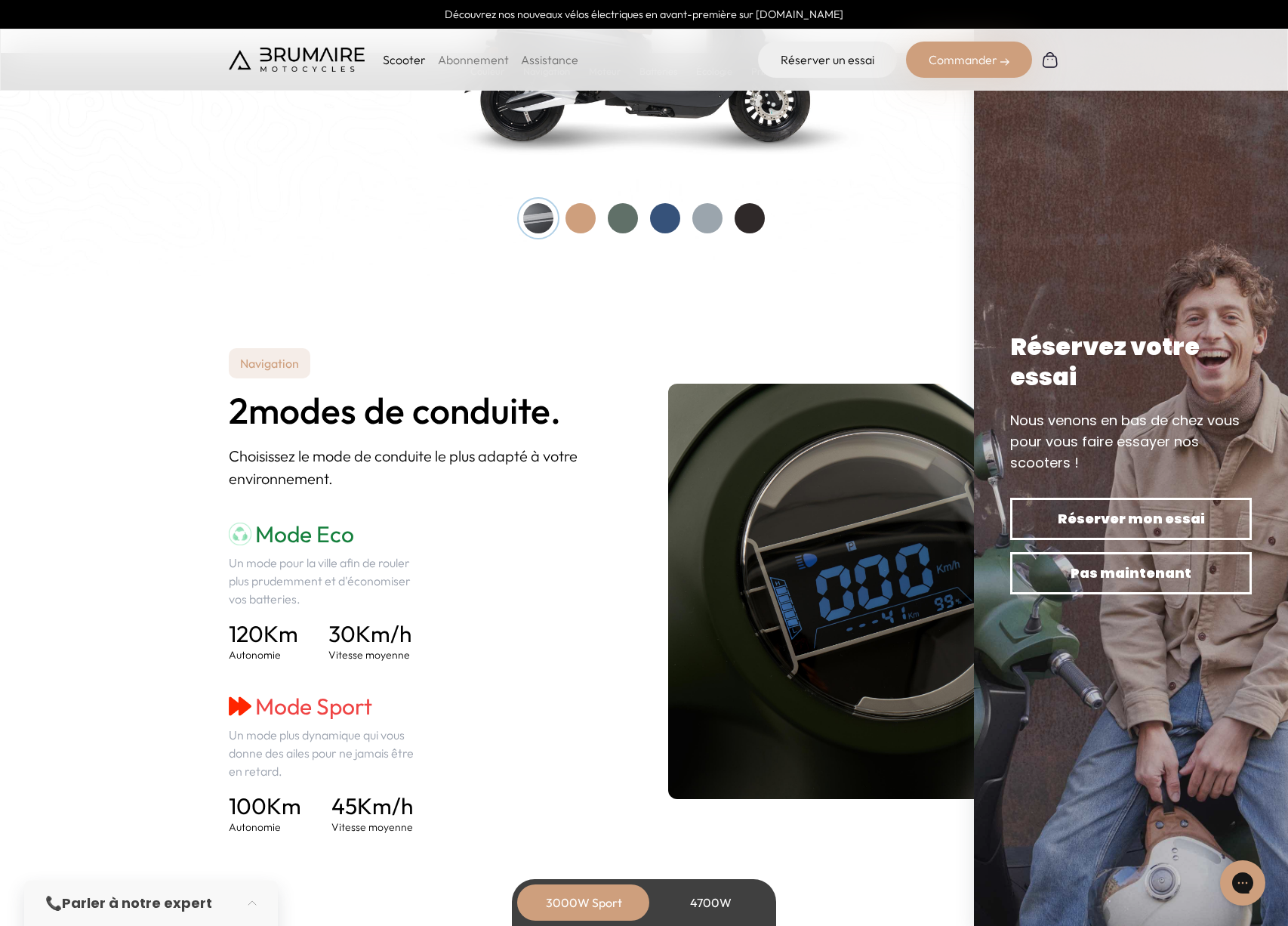
scroll to position [1775, 0]
click at [628, 220] on div at bounding box center [623, 217] width 30 height 30
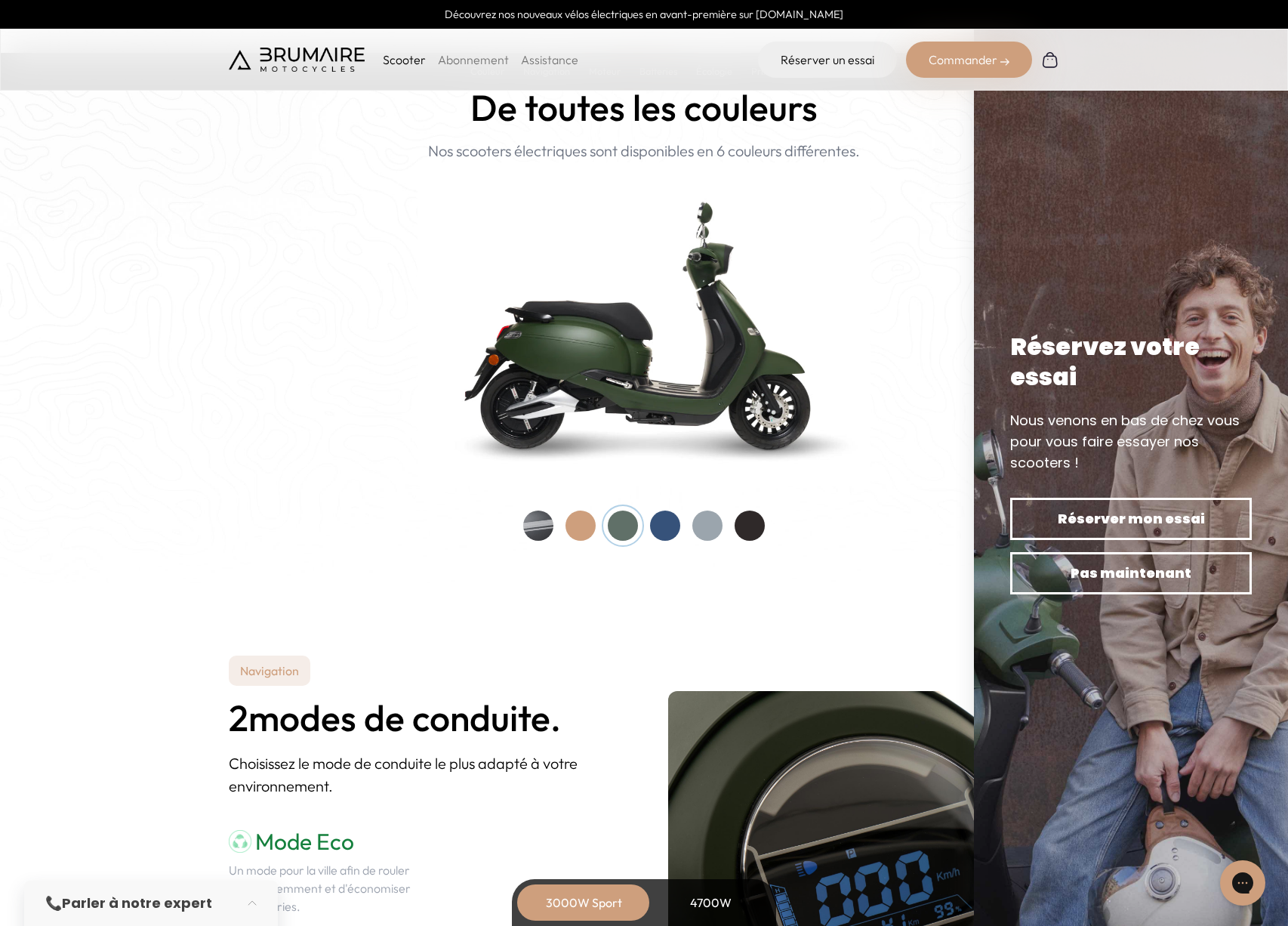
scroll to position [1459, 0]
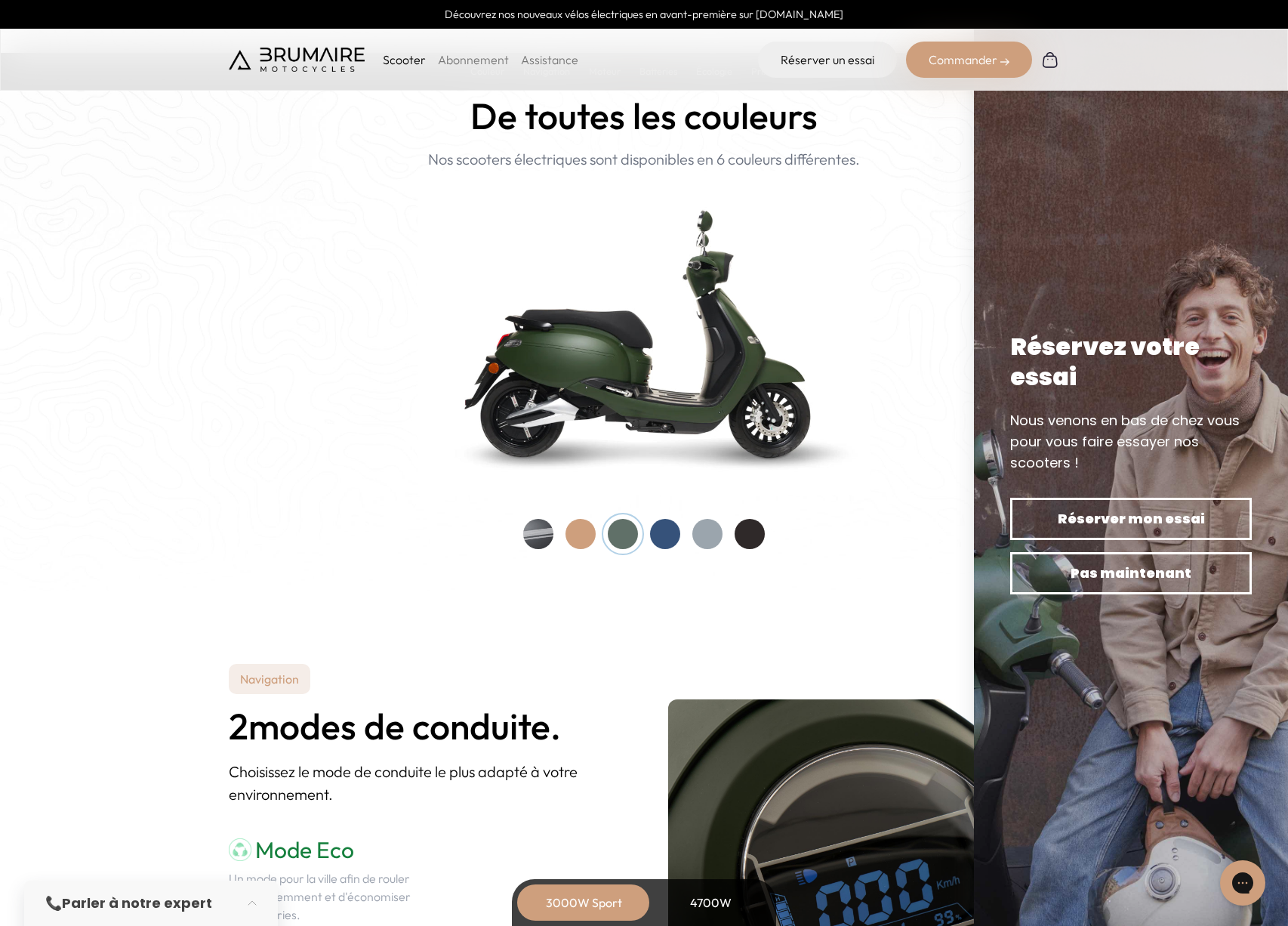
click at [581, 535] on div at bounding box center [581, 534] width 30 height 30
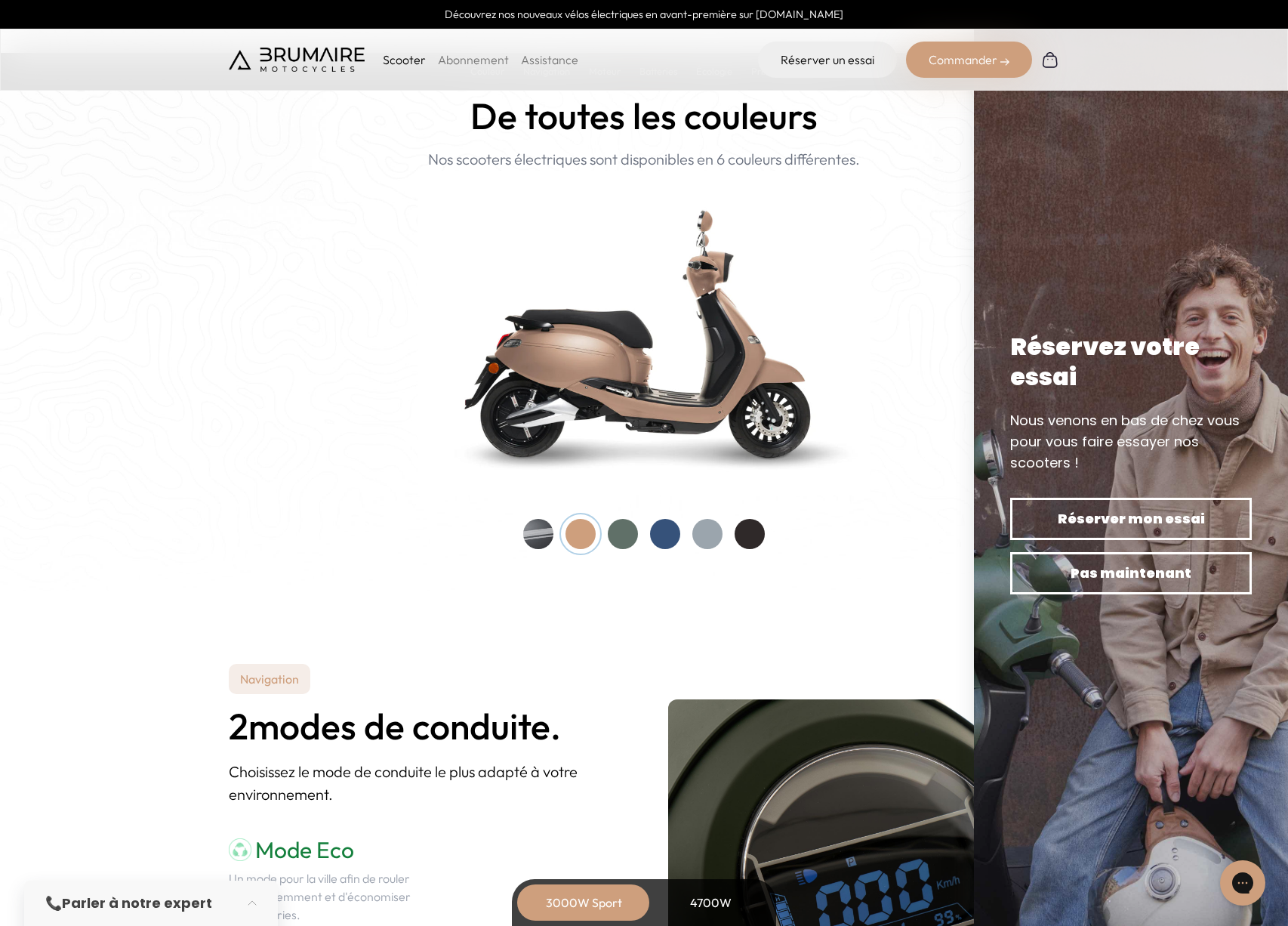
click at [533, 533] on div at bounding box center [538, 534] width 30 height 30
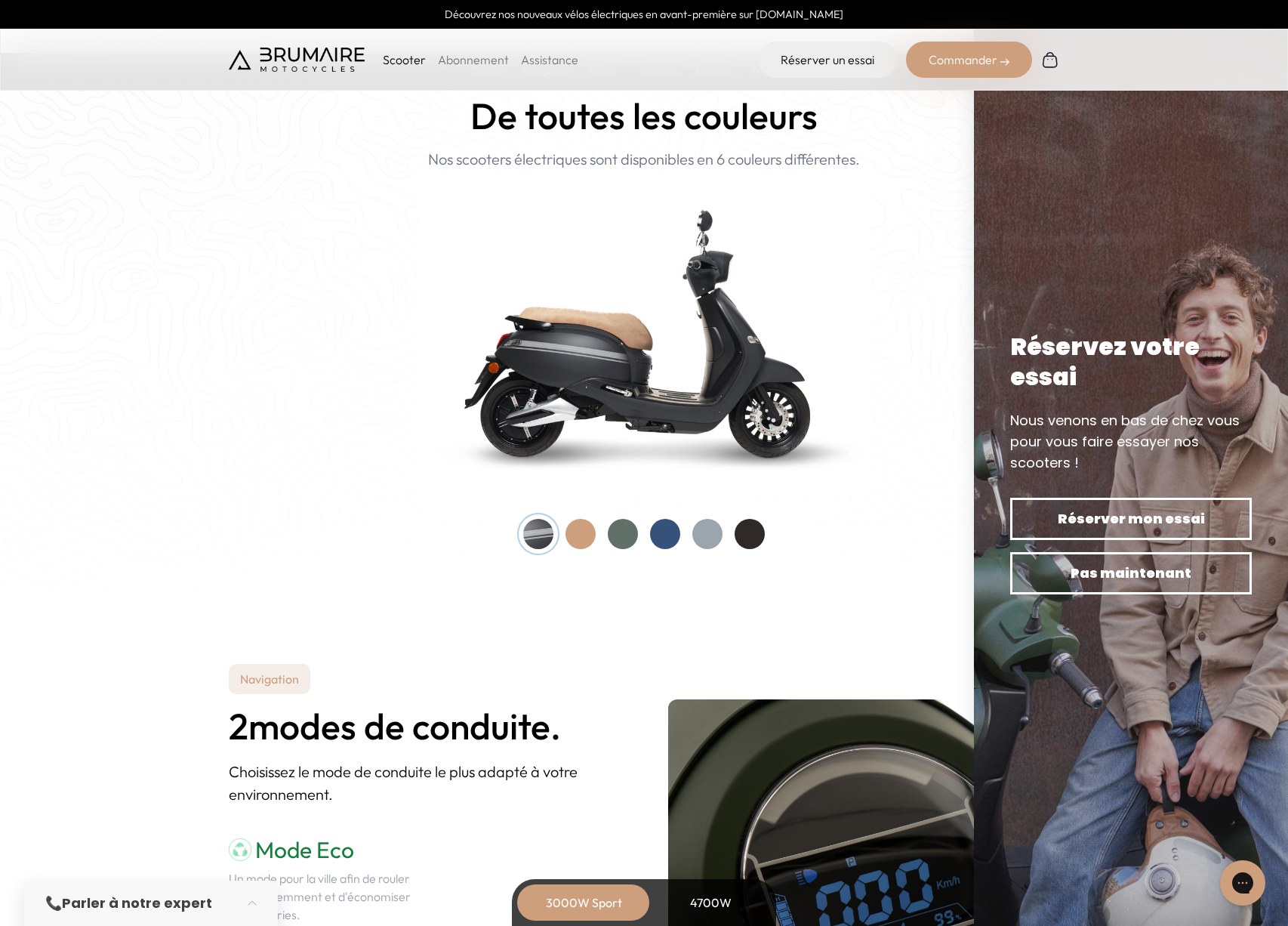
click at [576, 534] on div at bounding box center [581, 534] width 30 height 30
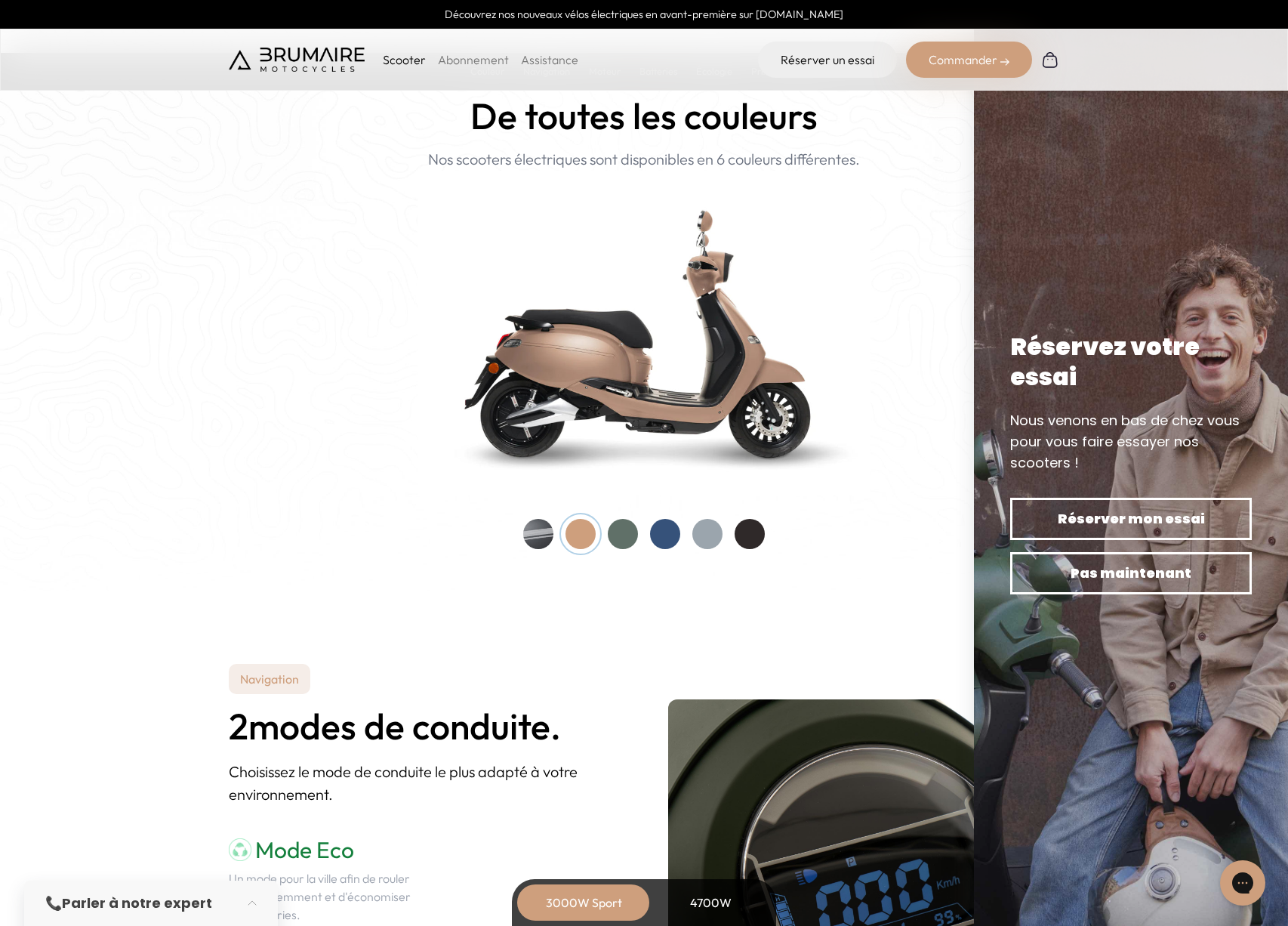
click at [631, 534] on div at bounding box center [623, 534] width 30 height 30
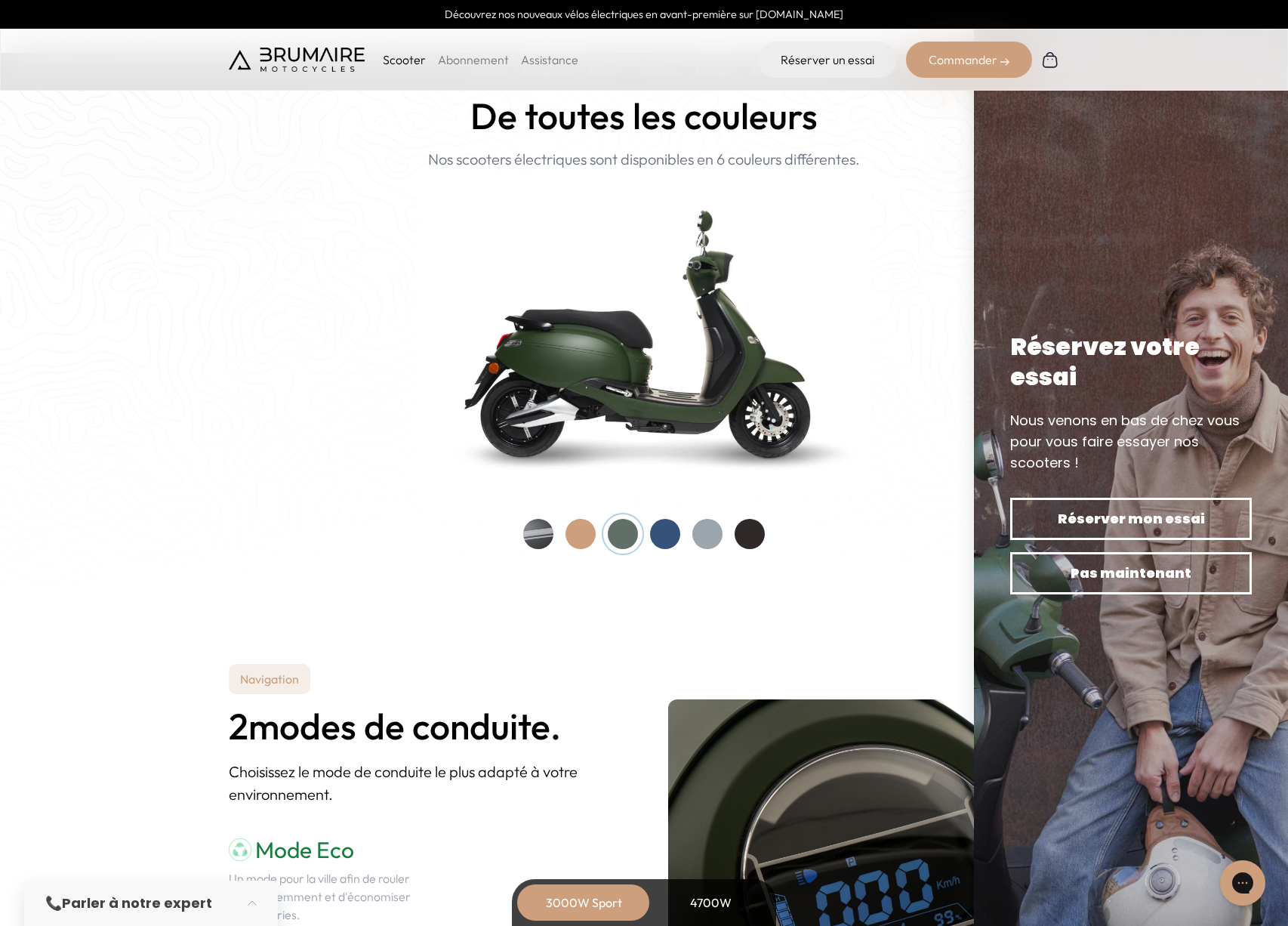
click at [665, 536] on div at bounding box center [665, 534] width 30 height 30
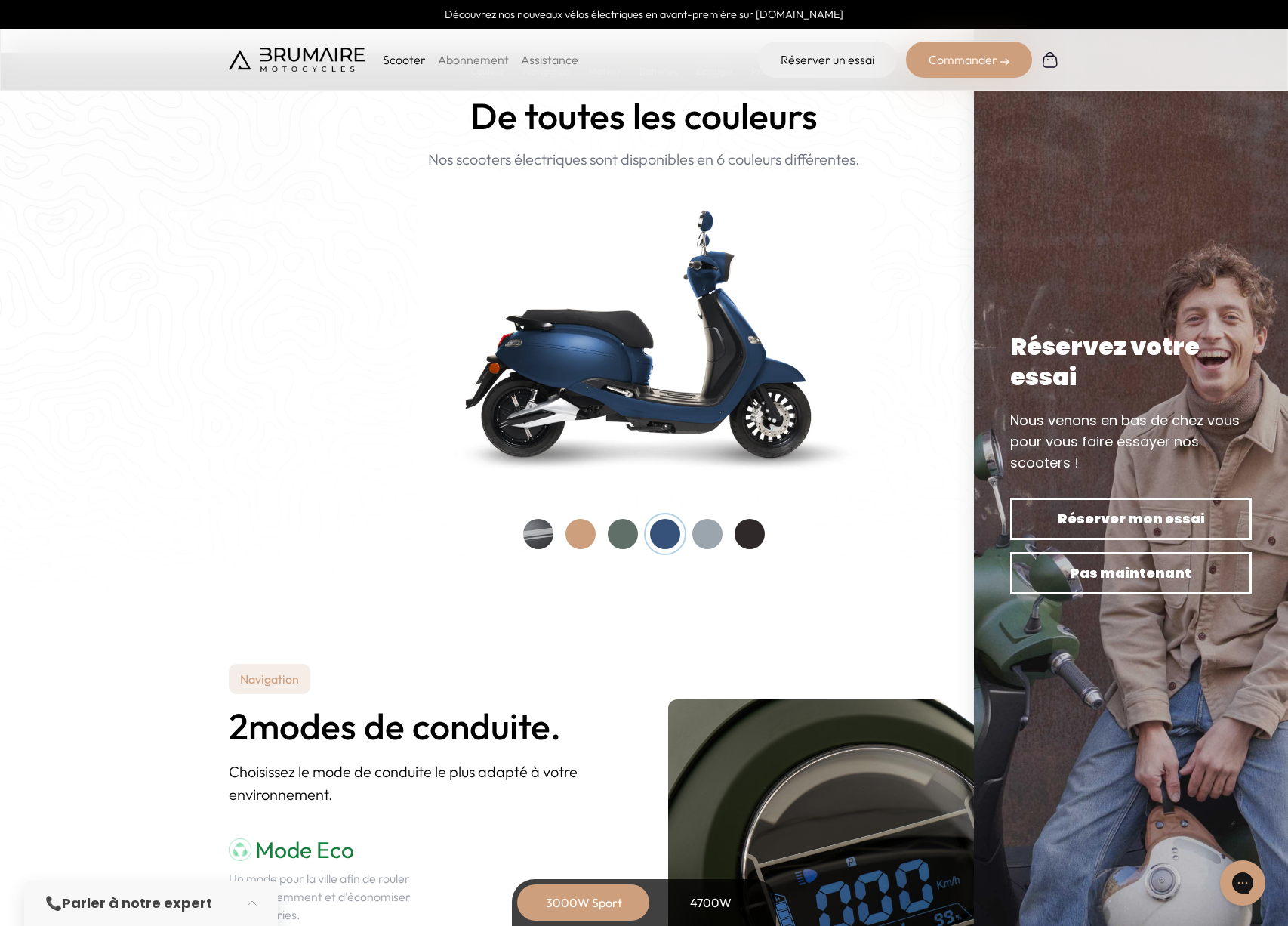
click at [714, 536] on div at bounding box center [708, 534] width 30 height 30
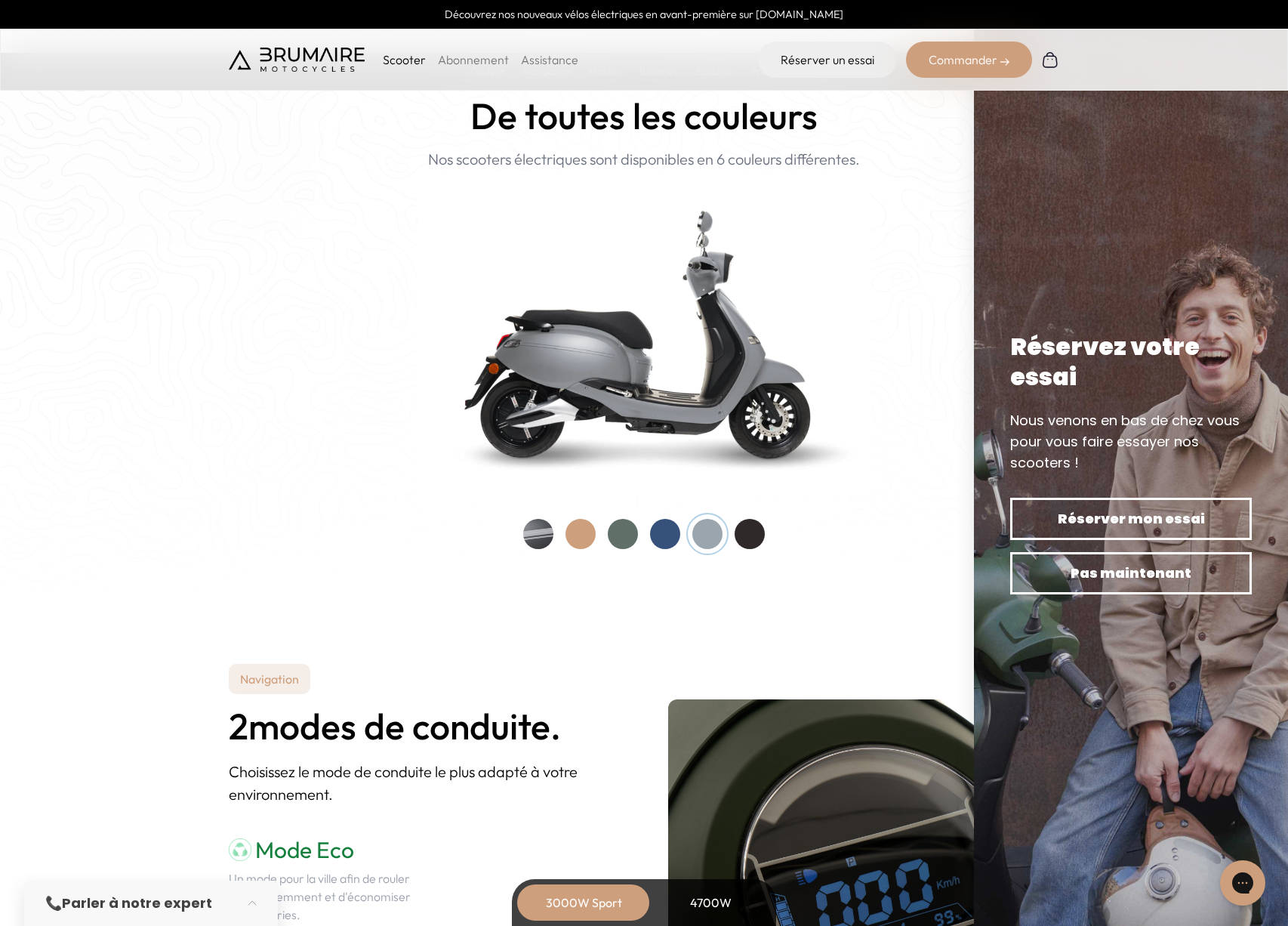
click at [754, 534] on div at bounding box center [750, 534] width 30 height 30
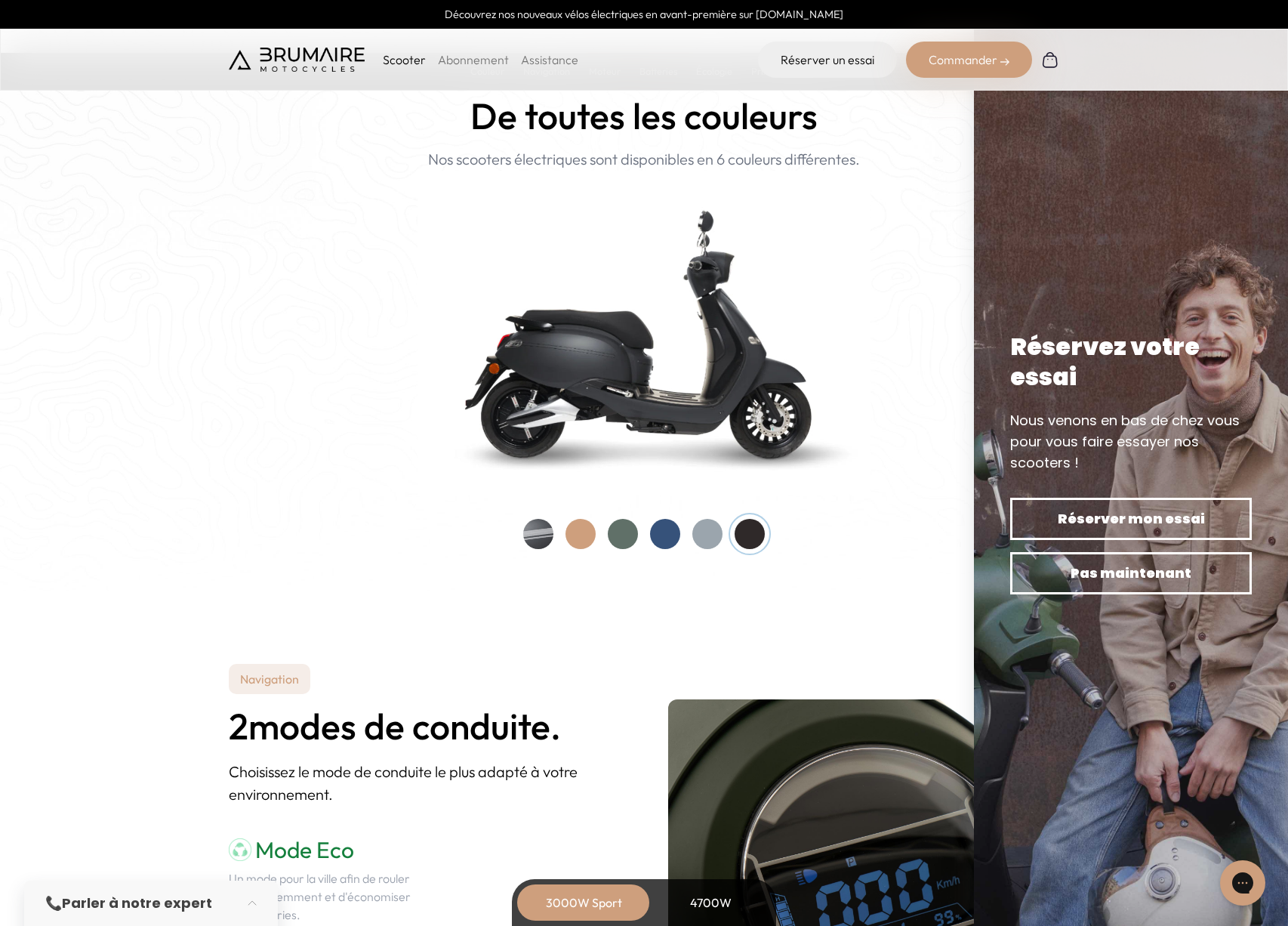
click at [709, 537] on div at bounding box center [708, 534] width 30 height 30
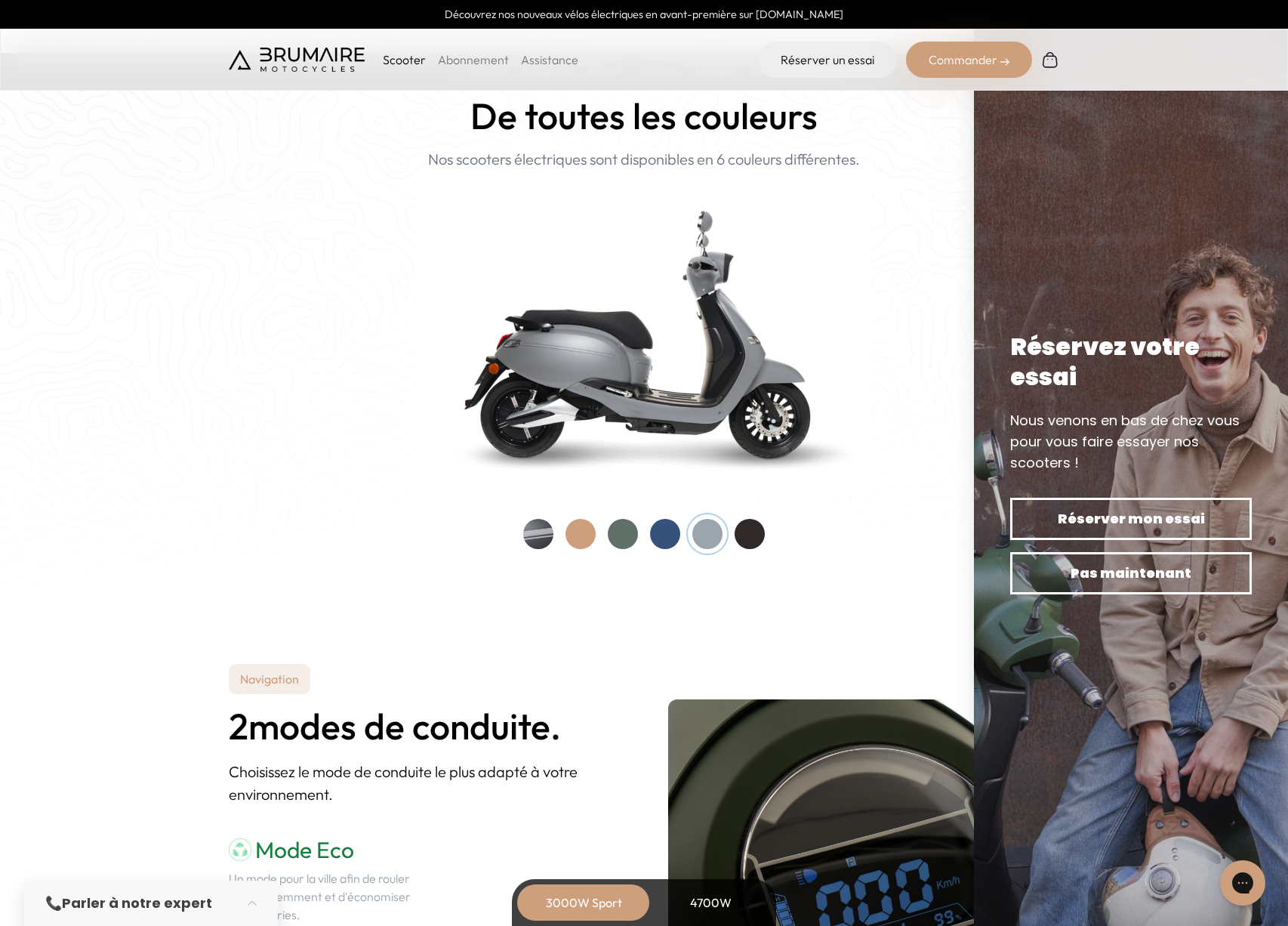
click at [664, 536] on div at bounding box center [665, 534] width 30 height 30
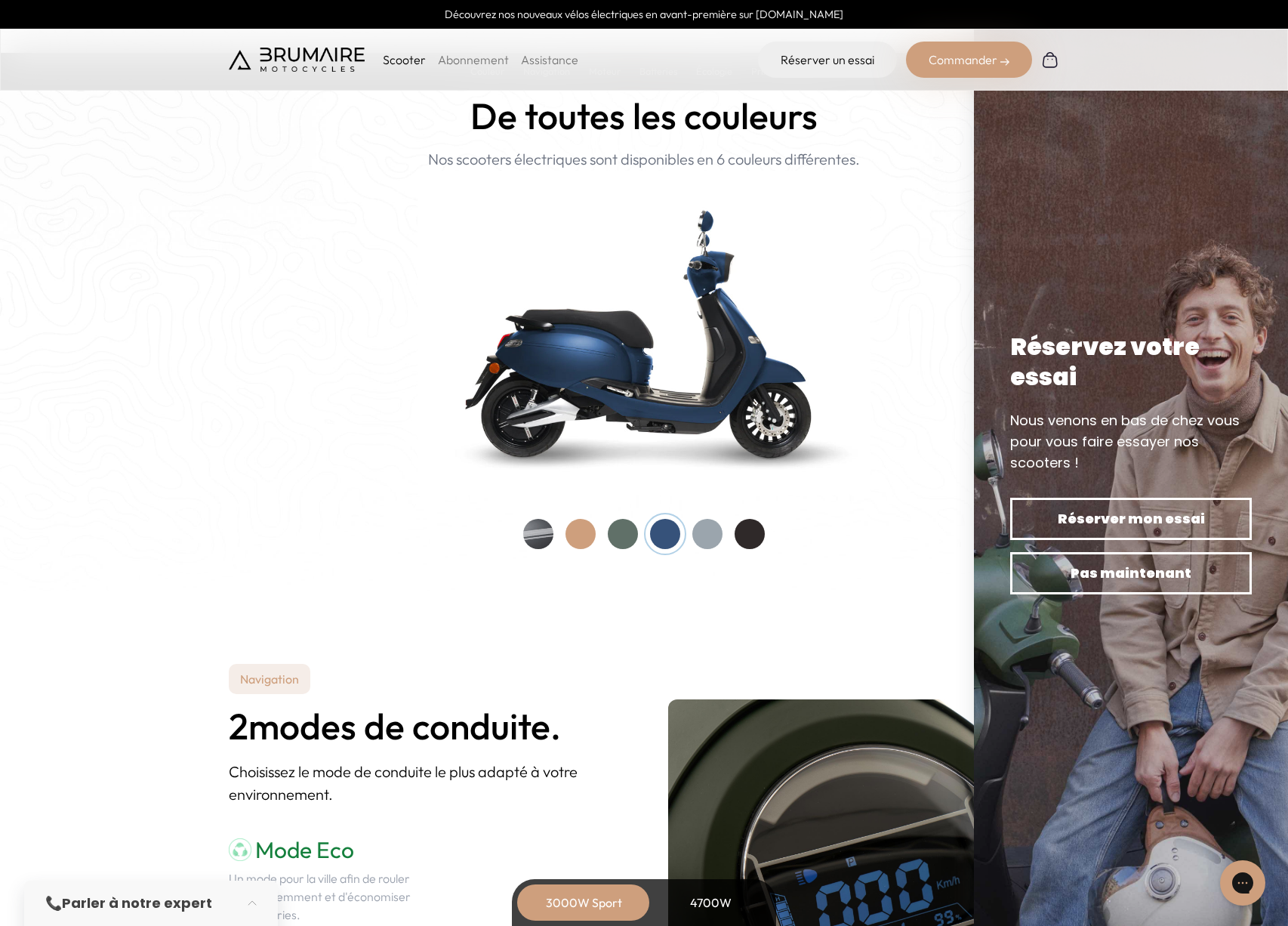
click at [624, 533] on div at bounding box center [623, 534] width 30 height 30
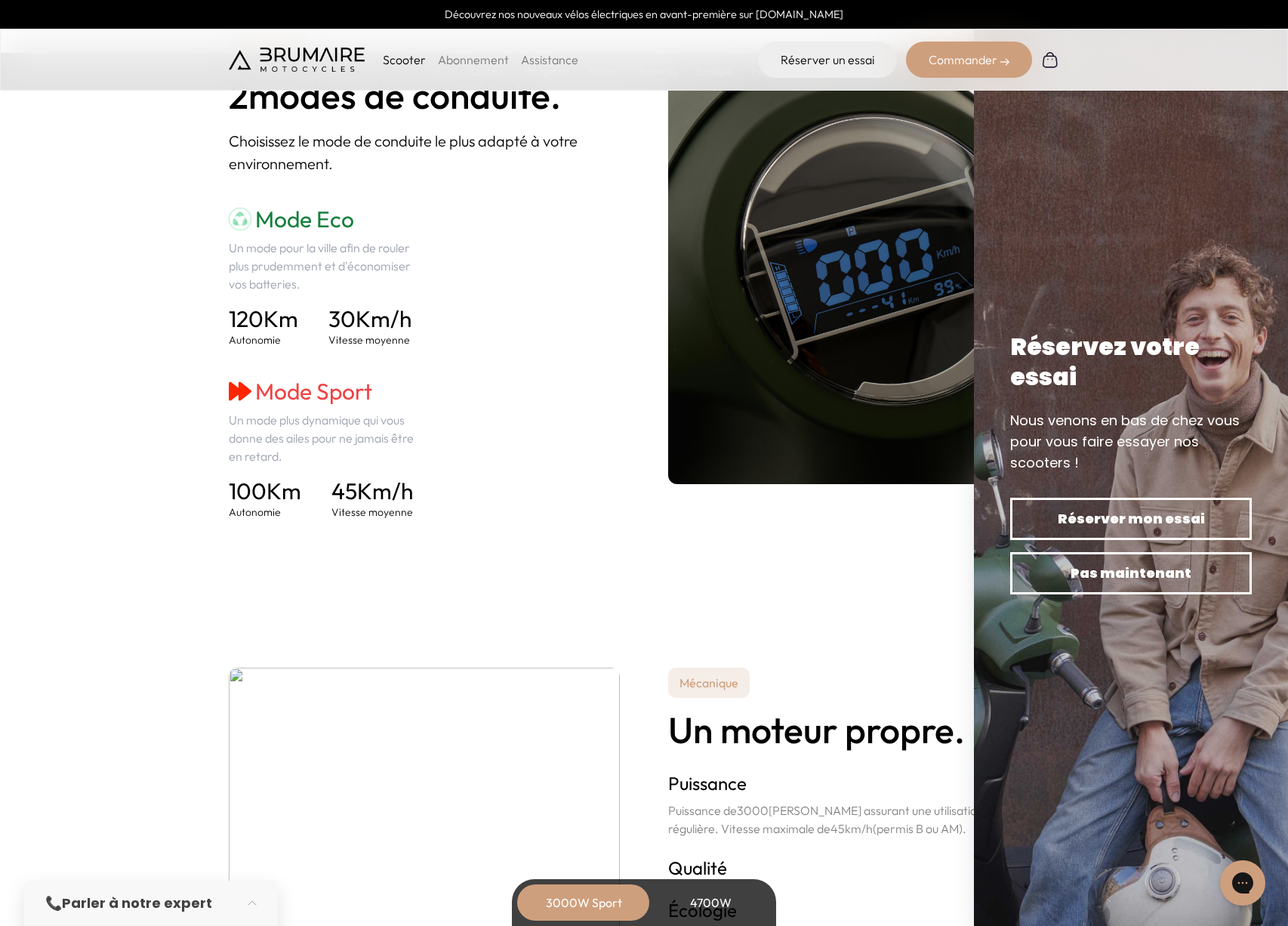
click at [564, 910] on div "3000W Sport" at bounding box center [583, 902] width 121 height 36
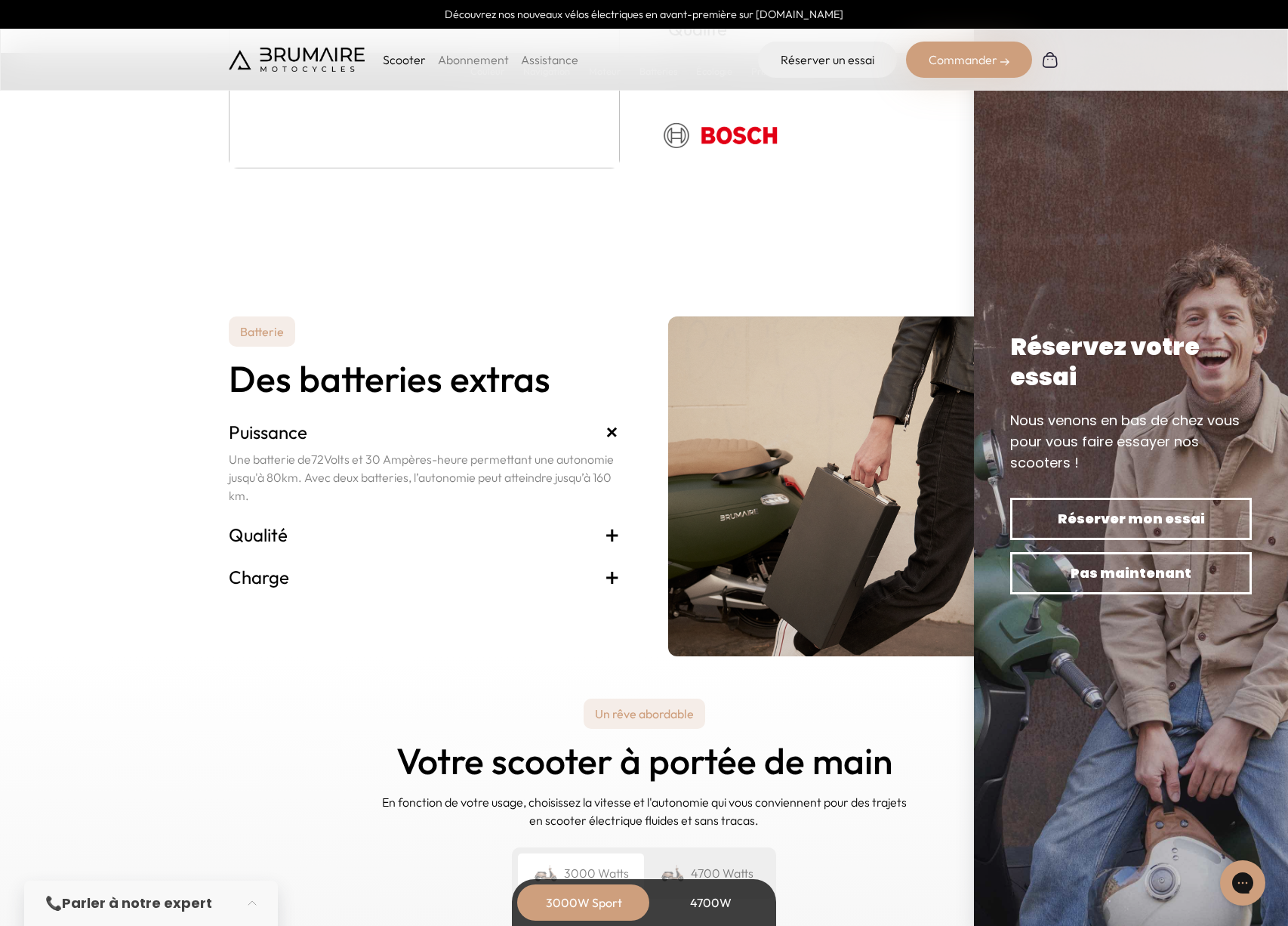
scroll to position [2934, 0]
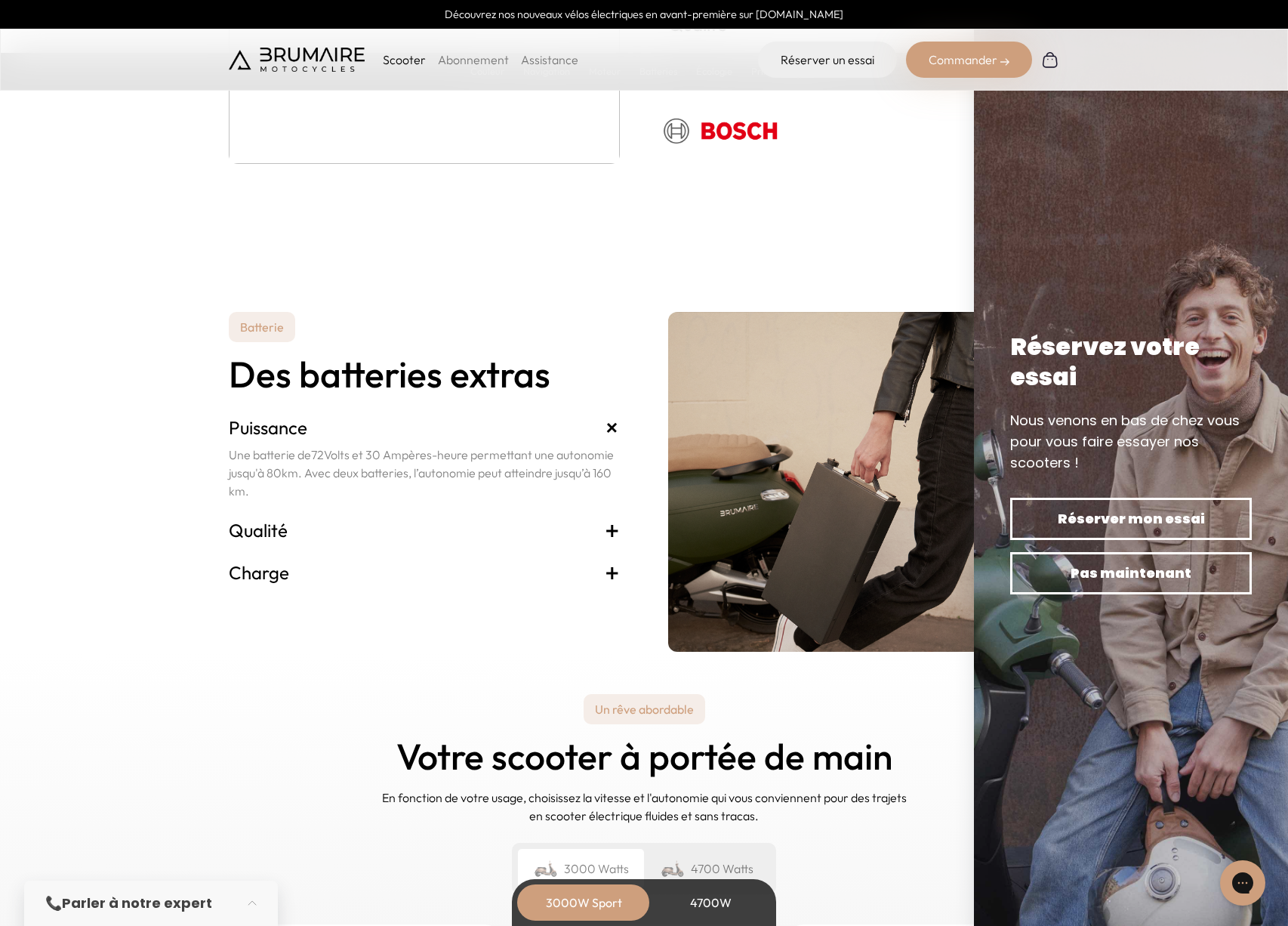
click at [618, 527] on span "+" at bounding box center [612, 530] width 15 height 24
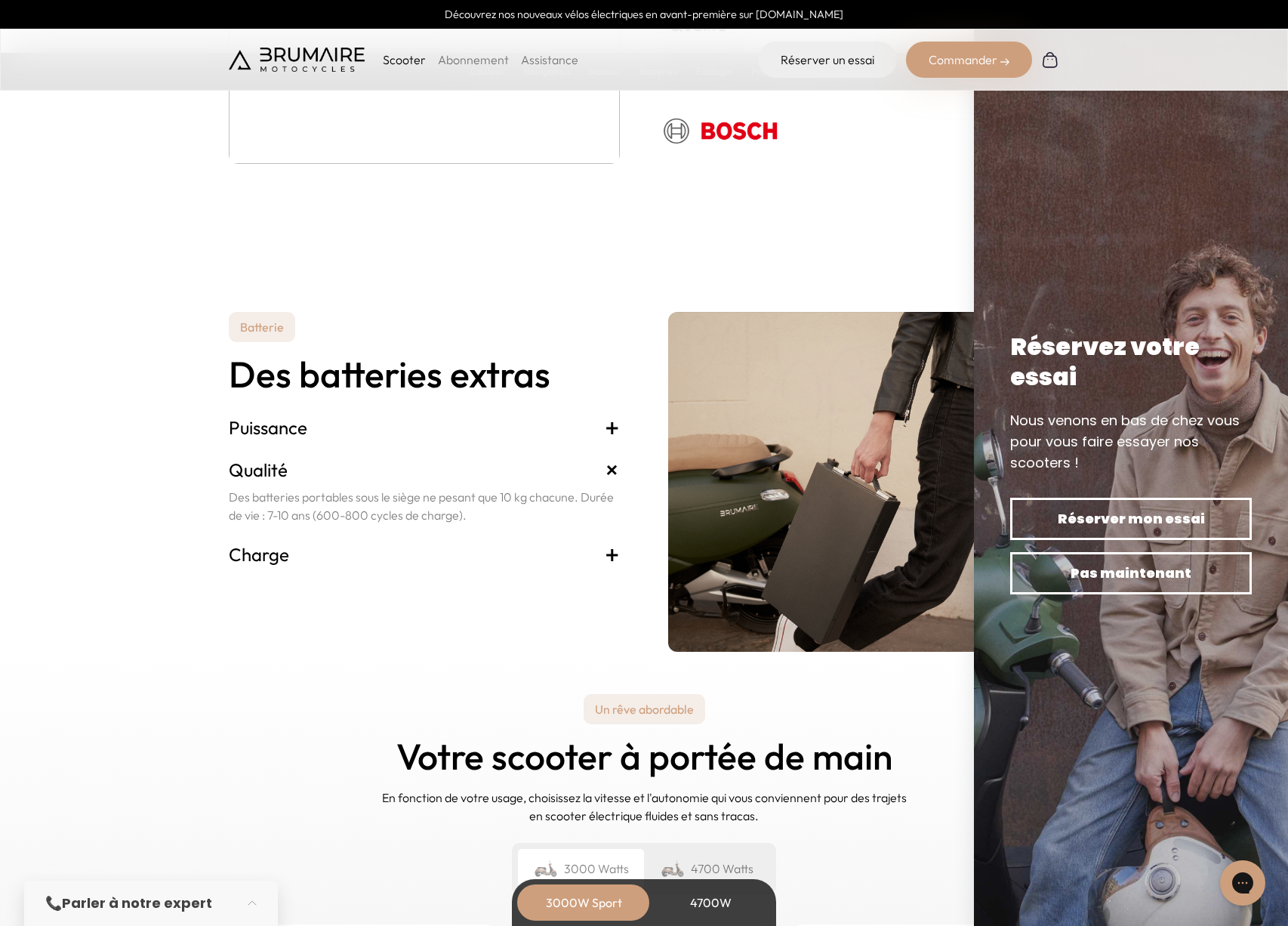
click at [611, 553] on span "+" at bounding box center [612, 555] width 15 height 24
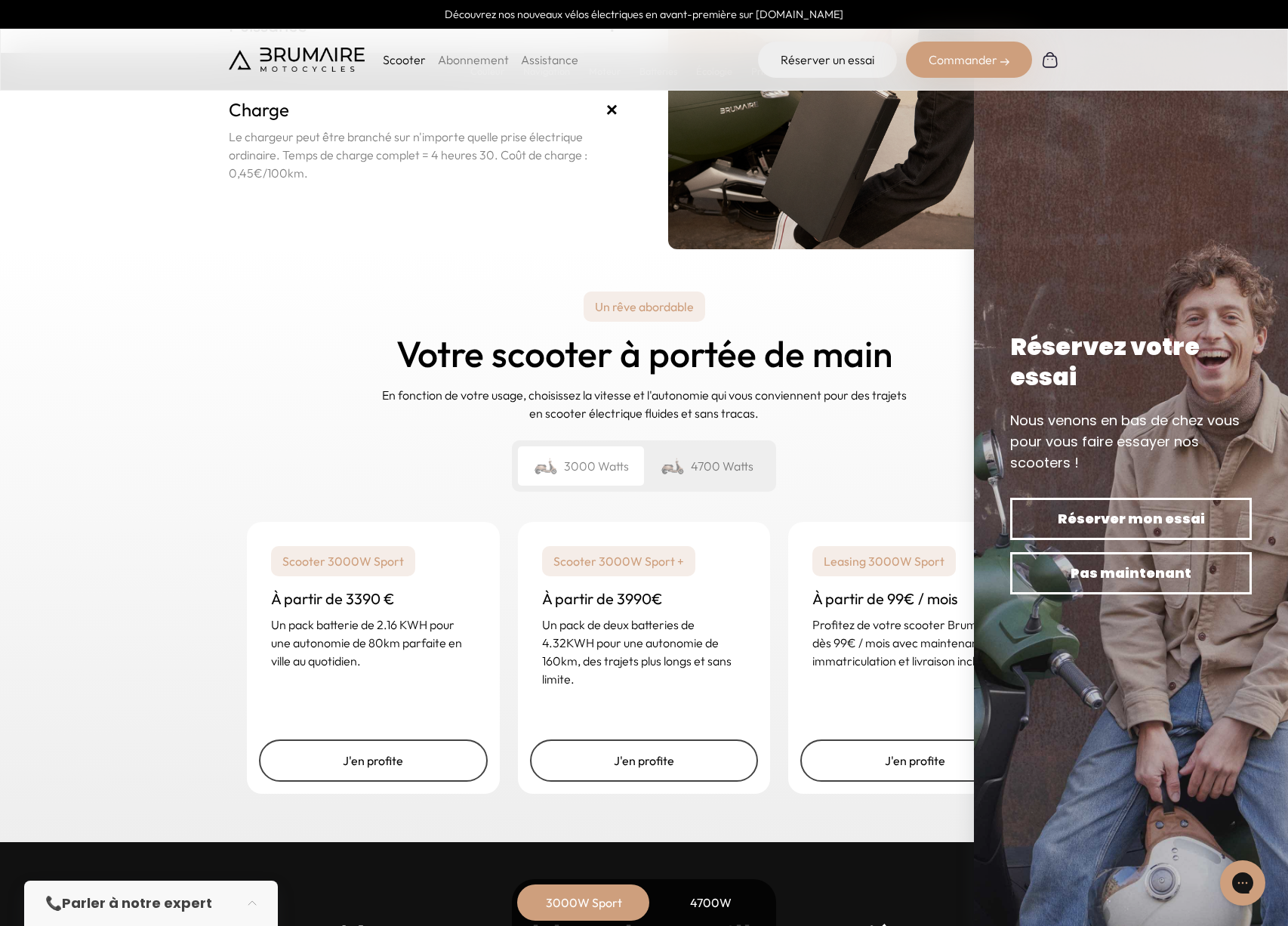
scroll to position [3348, 0]
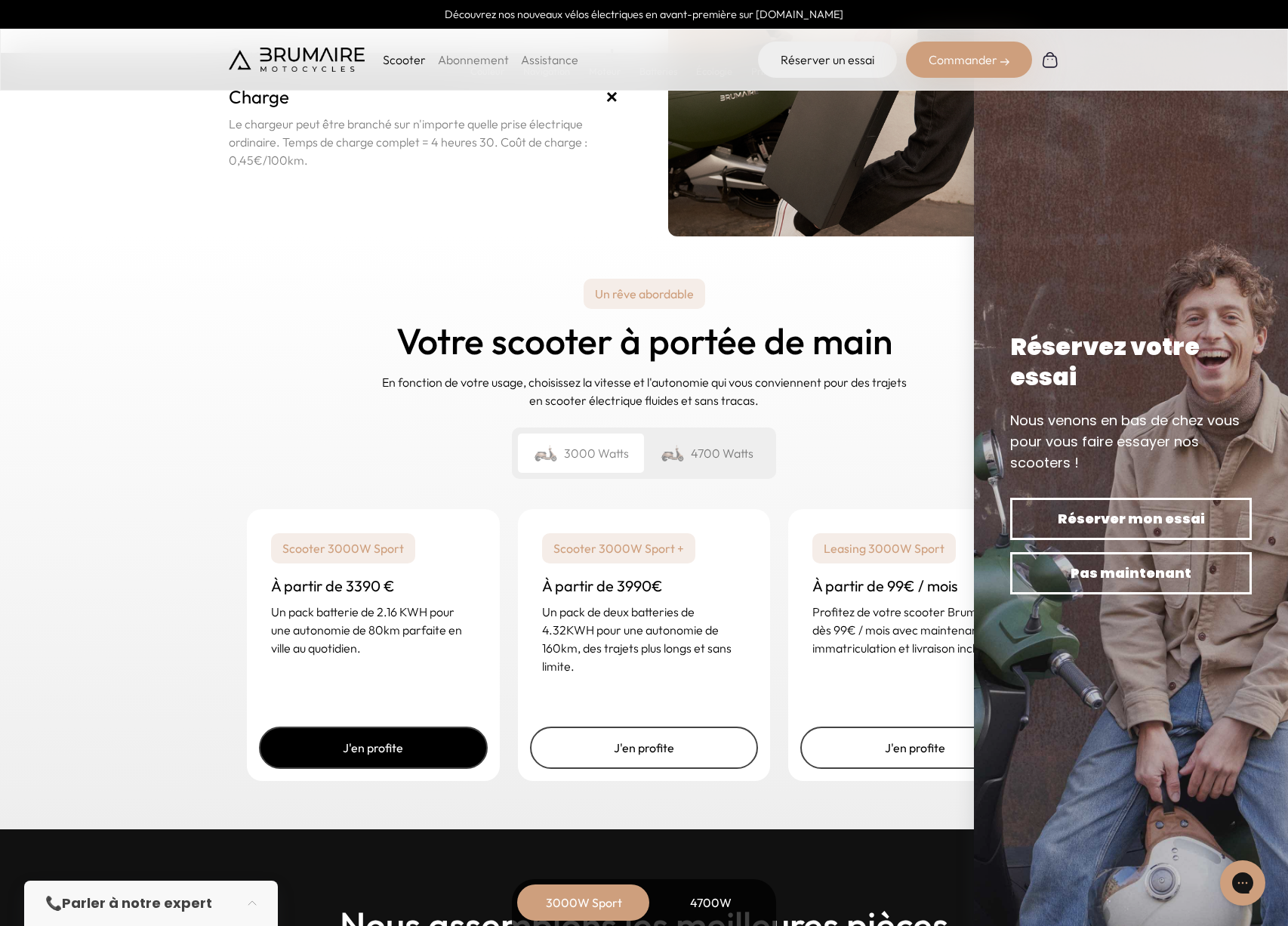
click at [401, 739] on link "J'en profite" at bounding box center [373, 747] width 229 height 43
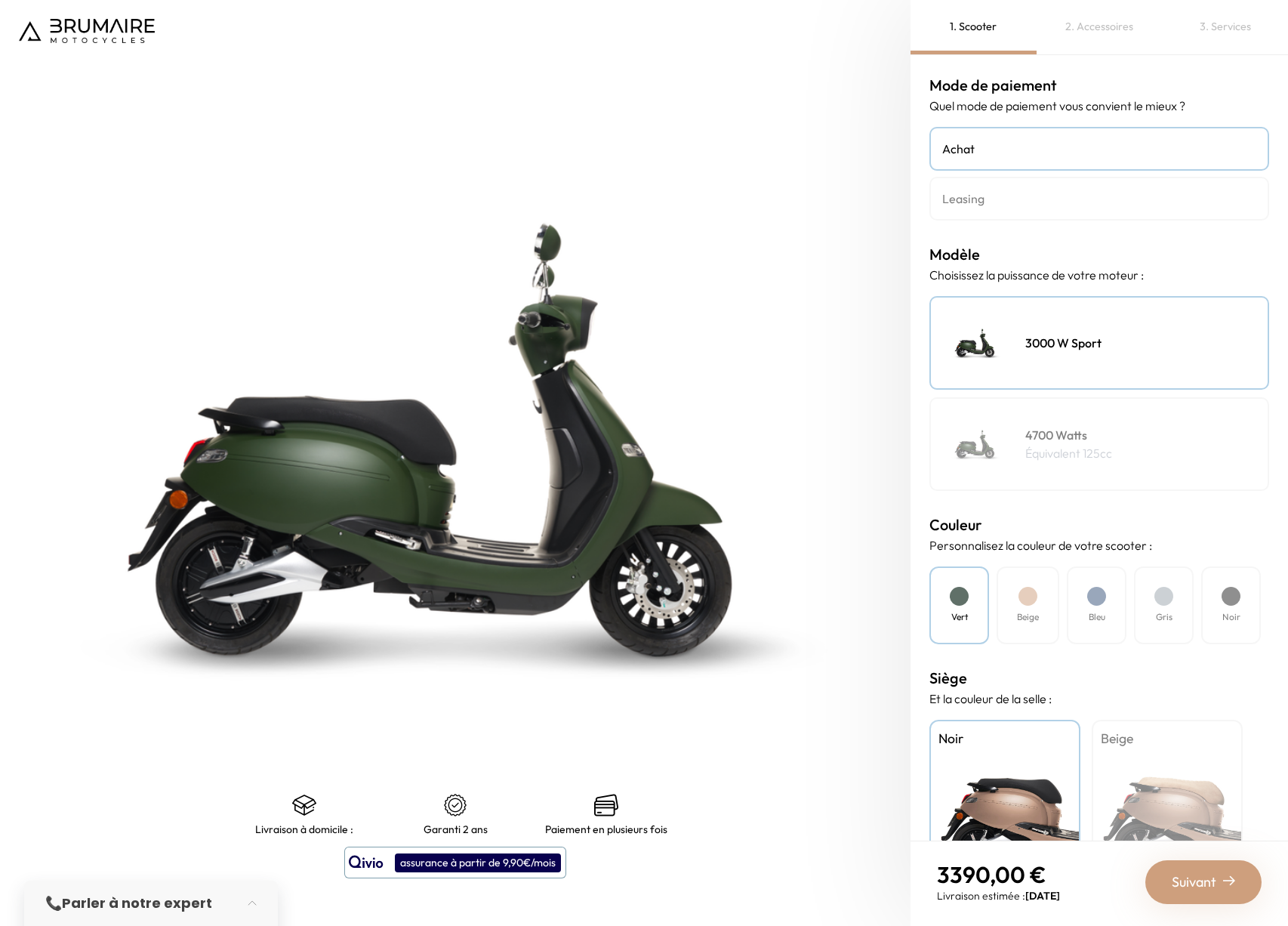
click at [983, 202] on h4 "Leasing" at bounding box center [1100, 199] width 314 height 18
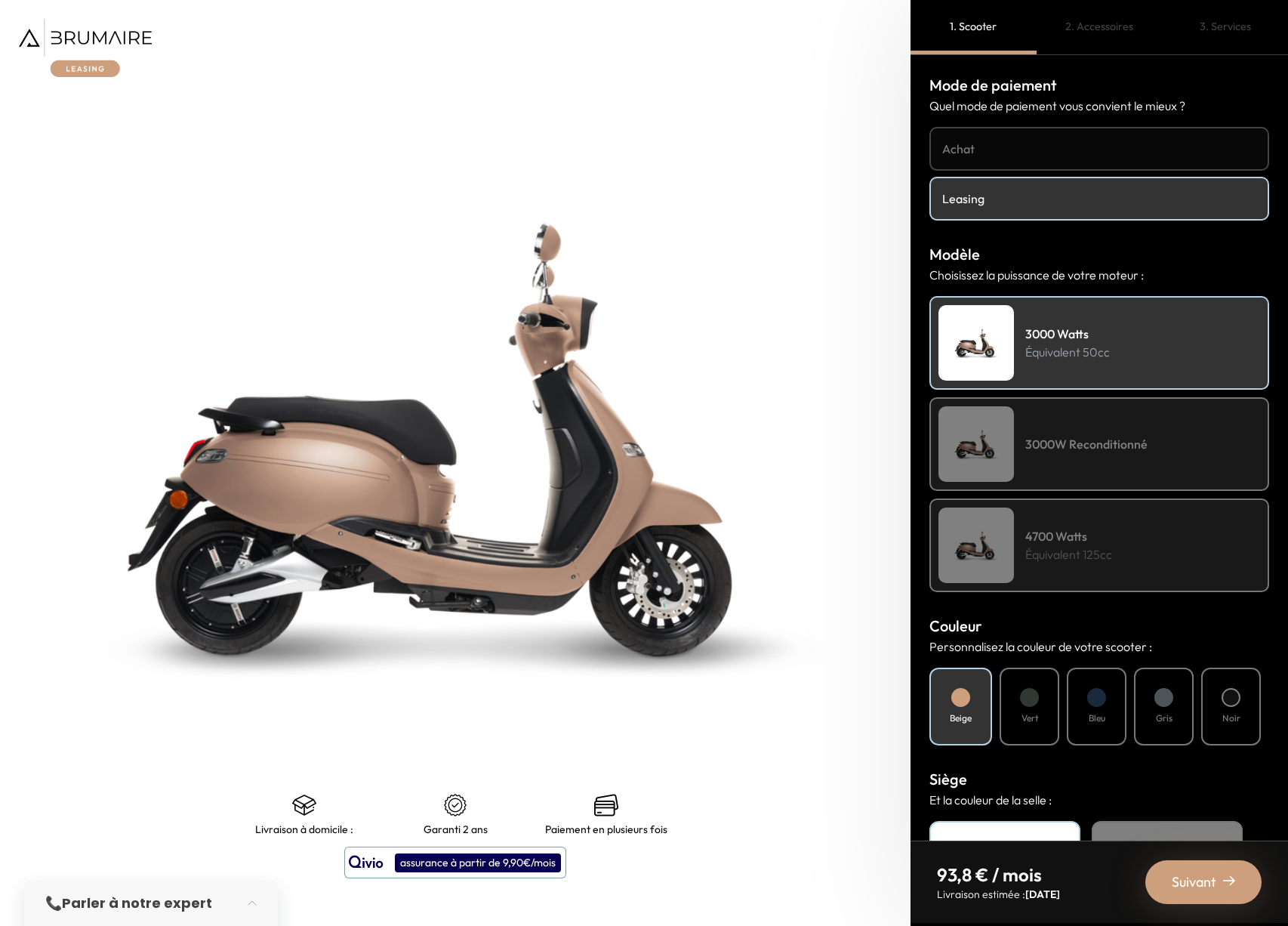
click at [993, 153] on h4 "Achat" at bounding box center [1100, 149] width 314 height 18
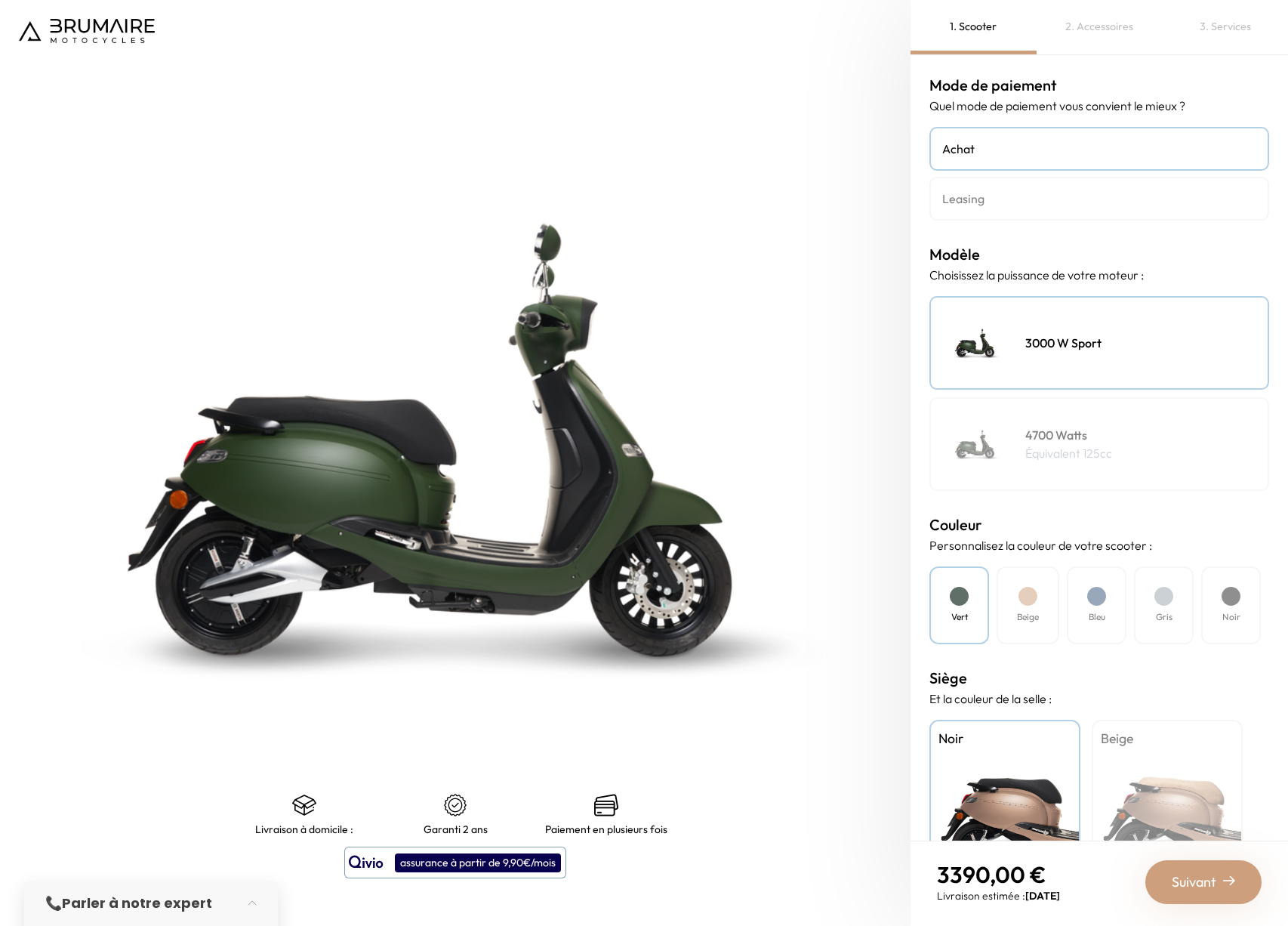
click at [996, 194] on h4 "Leasing" at bounding box center [1100, 199] width 314 height 18
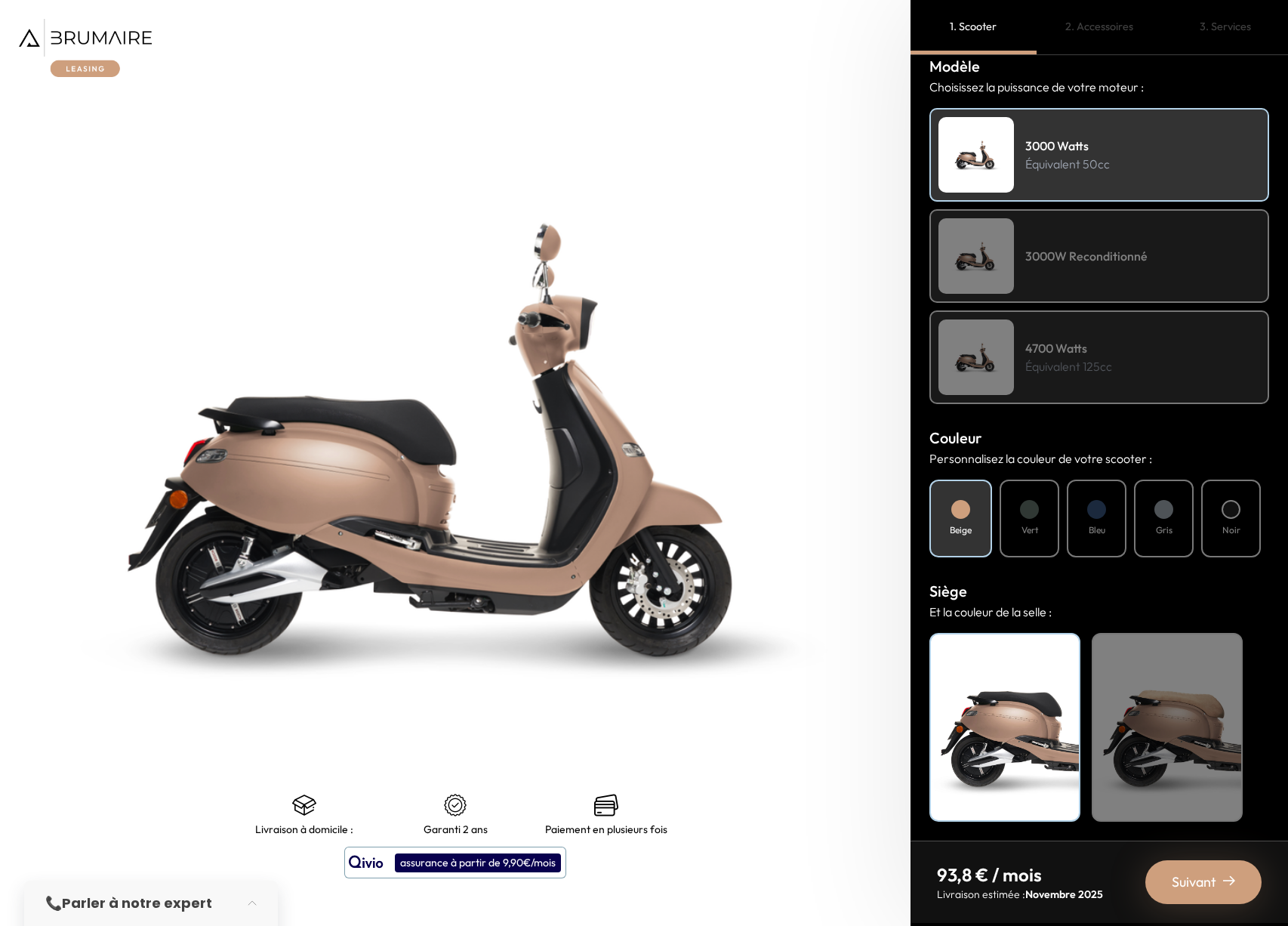
click at [1030, 528] on h4 "Vert" at bounding box center [1030, 530] width 17 height 14
click at [1088, 527] on div "Bleu" at bounding box center [1097, 518] width 60 height 77
click at [1052, 522] on div "Vert" at bounding box center [1029, 518] width 60 height 77
click at [1170, 707] on div "Beige" at bounding box center [1167, 727] width 151 height 189
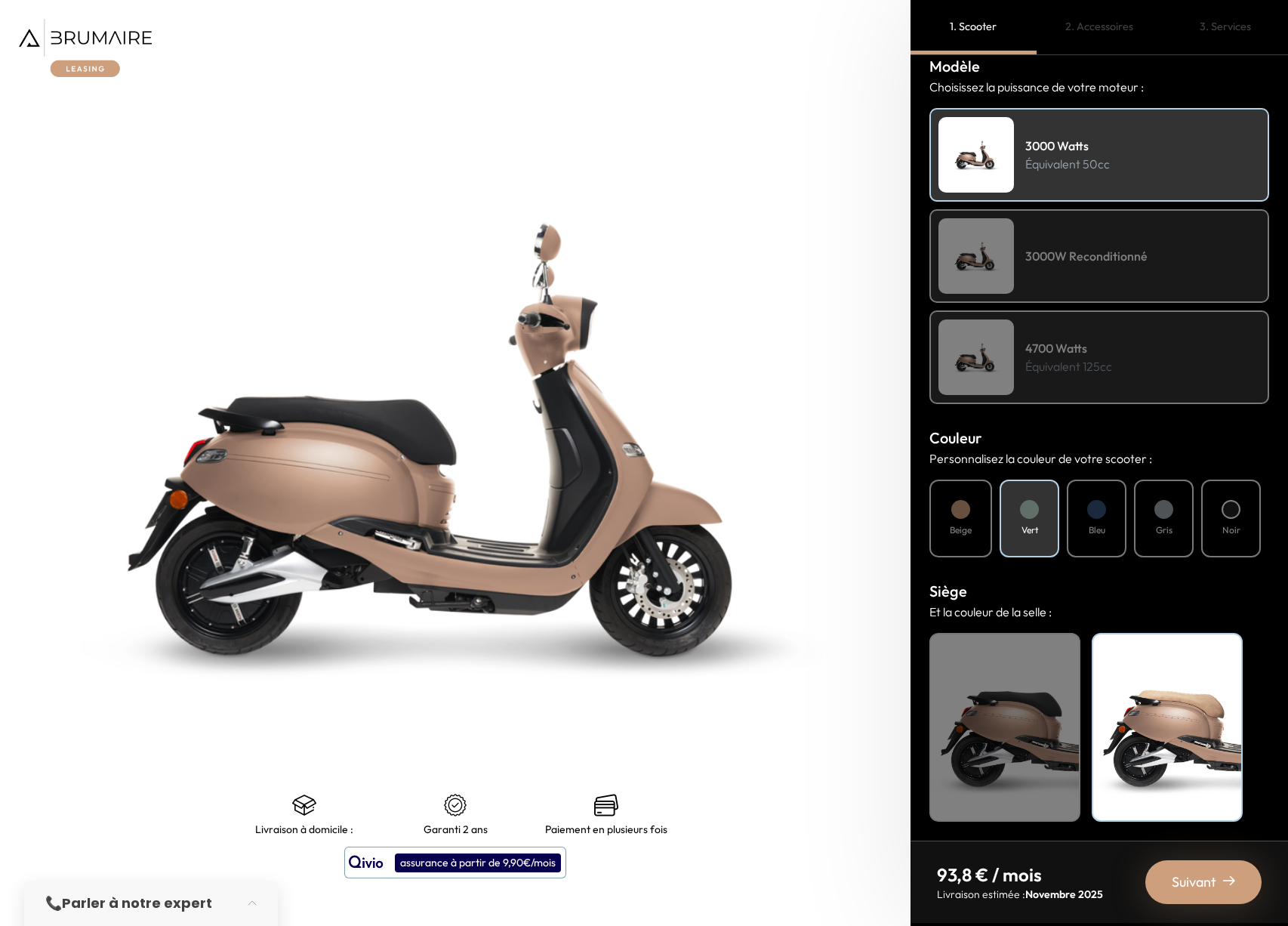
click at [1035, 716] on div "Noir" at bounding box center [1005, 727] width 151 height 189
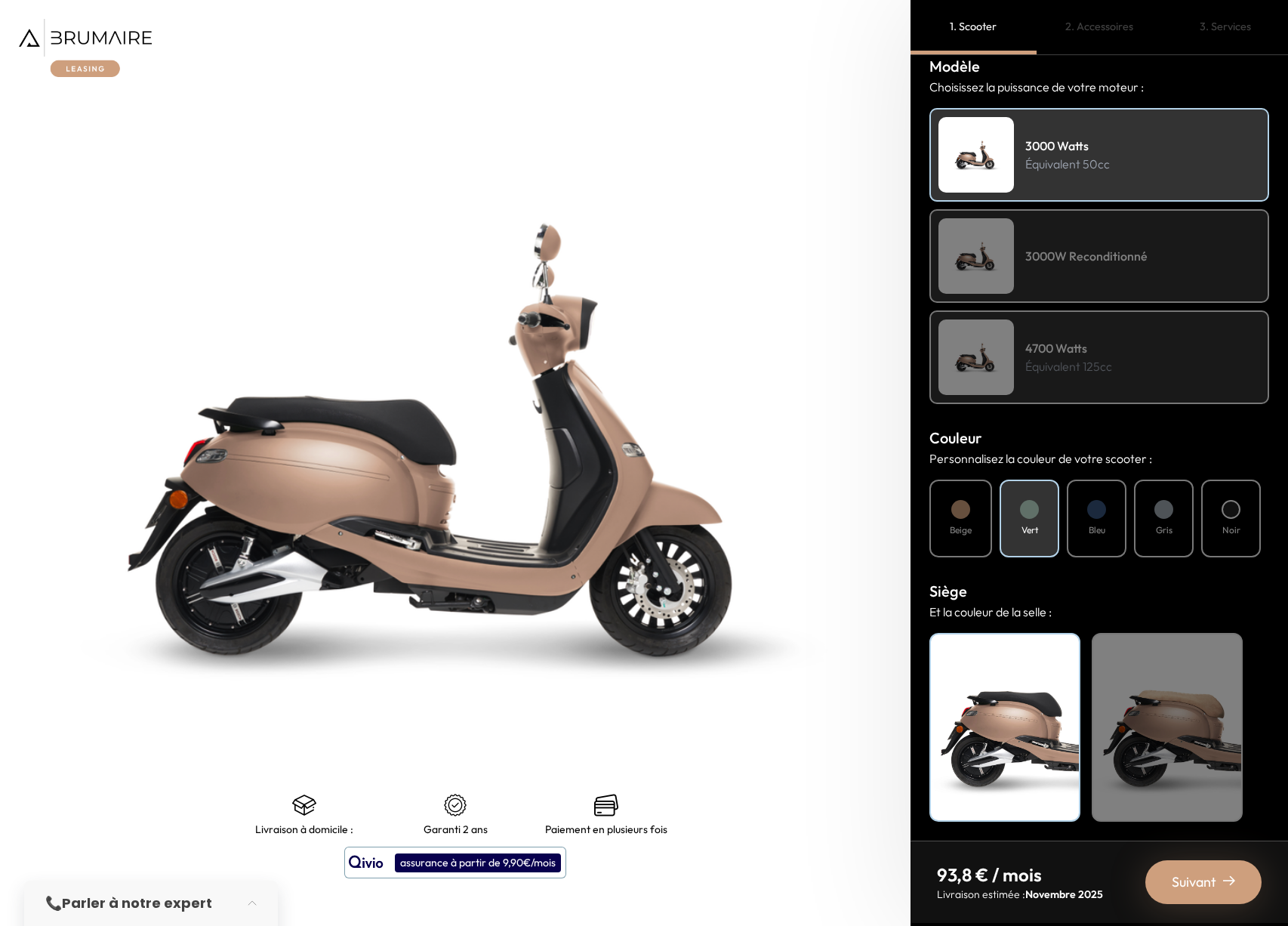
click at [979, 531] on div "Beige" at bounding box center [961, 518] width 63 height 77
click at [1021, 534] on h4 "Vert" at bounding box center [1030, 530] width 17 height 14
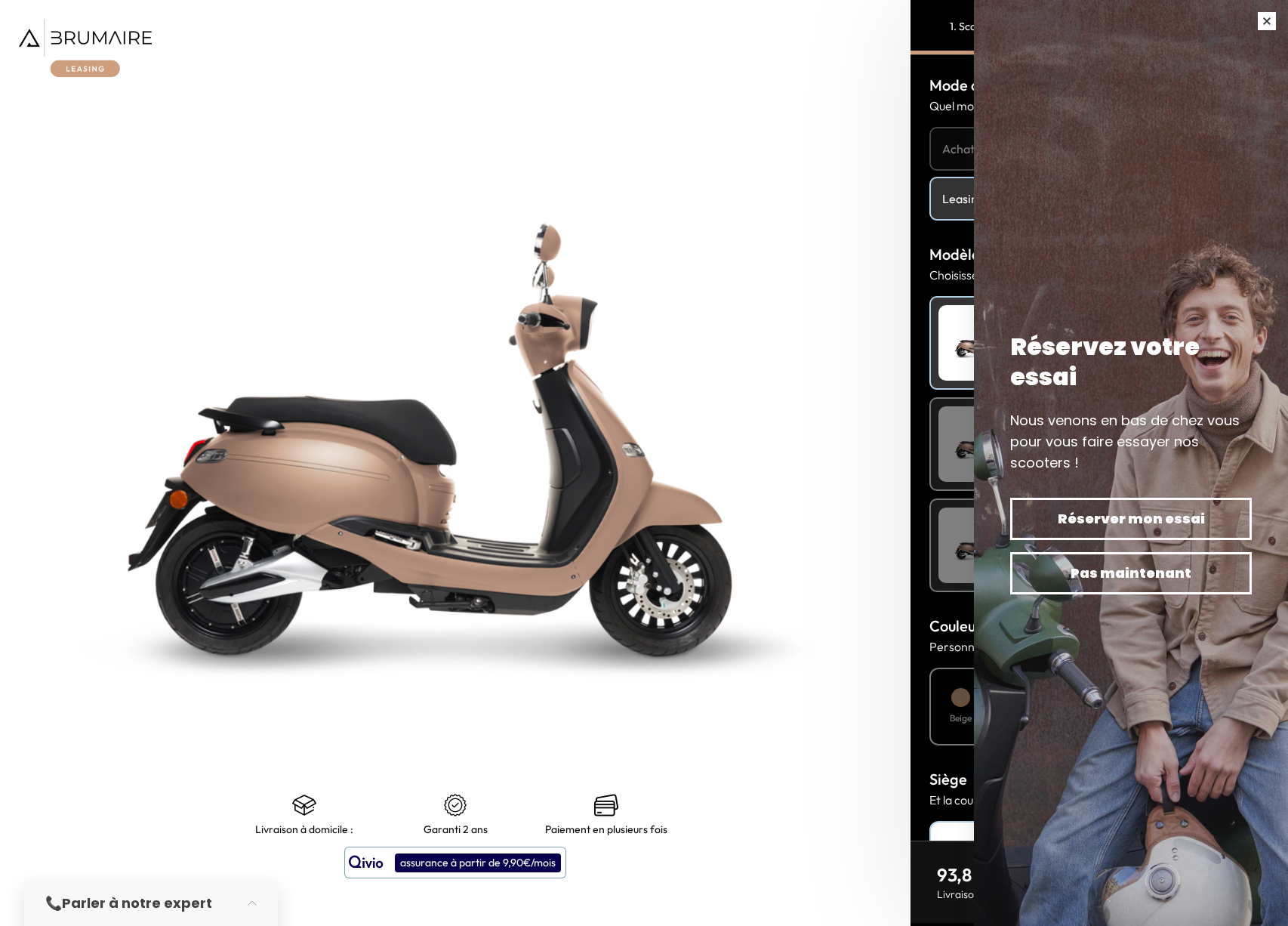
click at [1267, 22] on button "button" at bounding box center [1267, 21] width 43 height 43
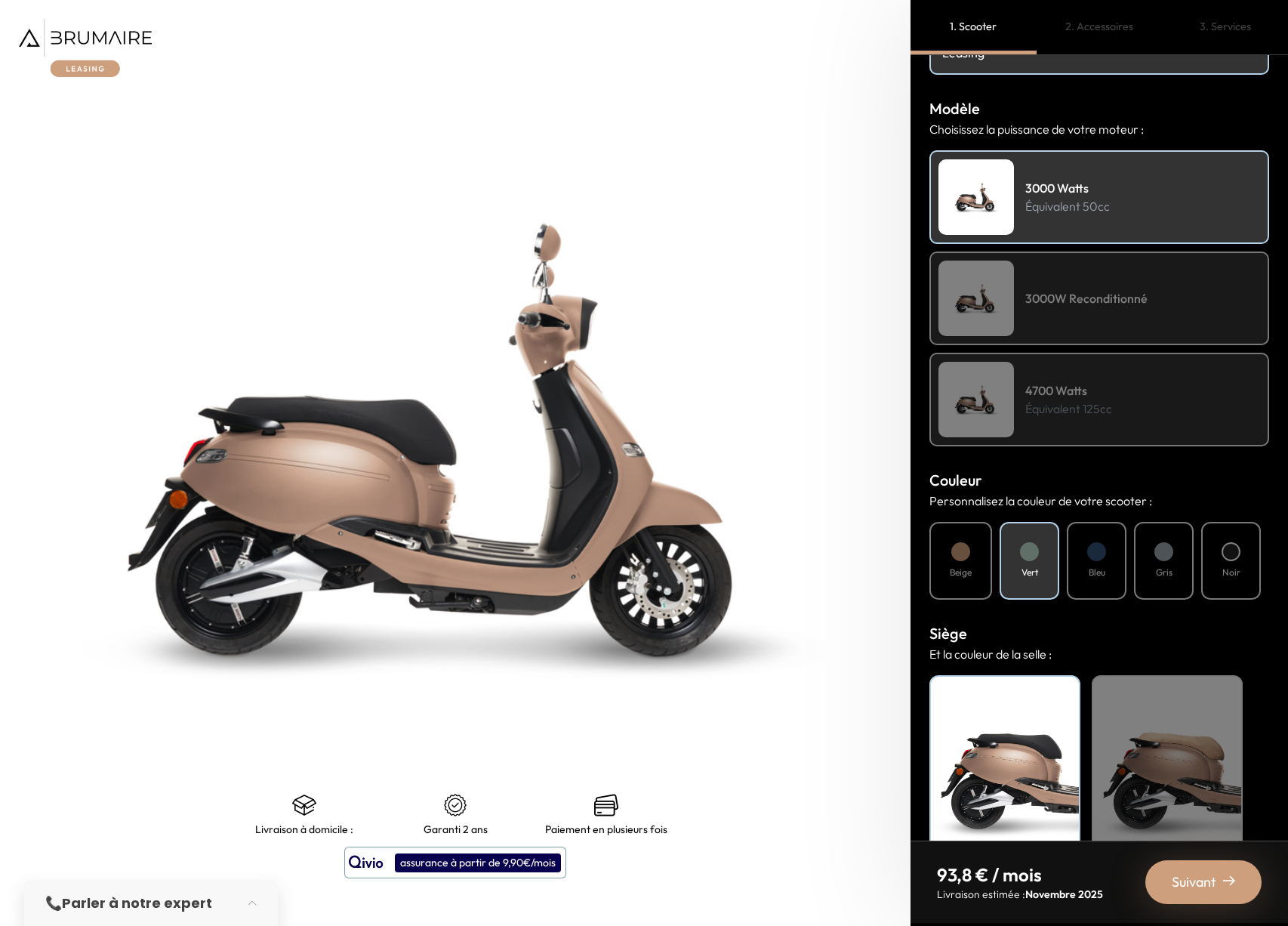
scroll to position [188, 0]
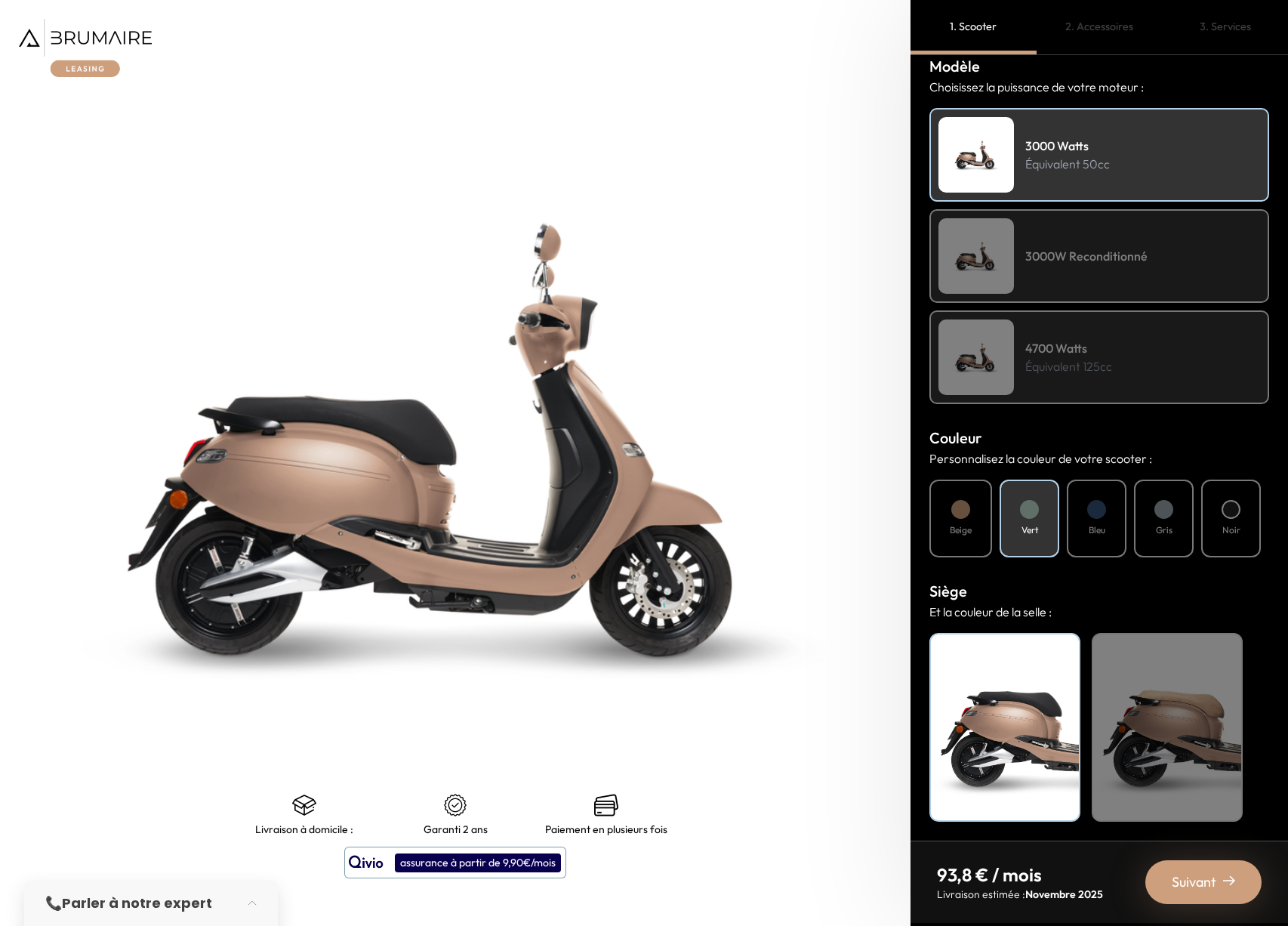
click at [1033, 512] on div at bounding box center [1029, 509] width 19 height 19
click at [1087, 512] on div "Bleu" at bounding box center [1097, 518] width 60 height 77
click at [1170, 511] on div at bounding box center [1163, 509] width 19 height 19
click at [1228, 512] on div at bounding box center [1231, 509] width 19 height 19
click at [1034, 527] on h4 "Vert" at bounding box center [1030, 530] width 17 height 14
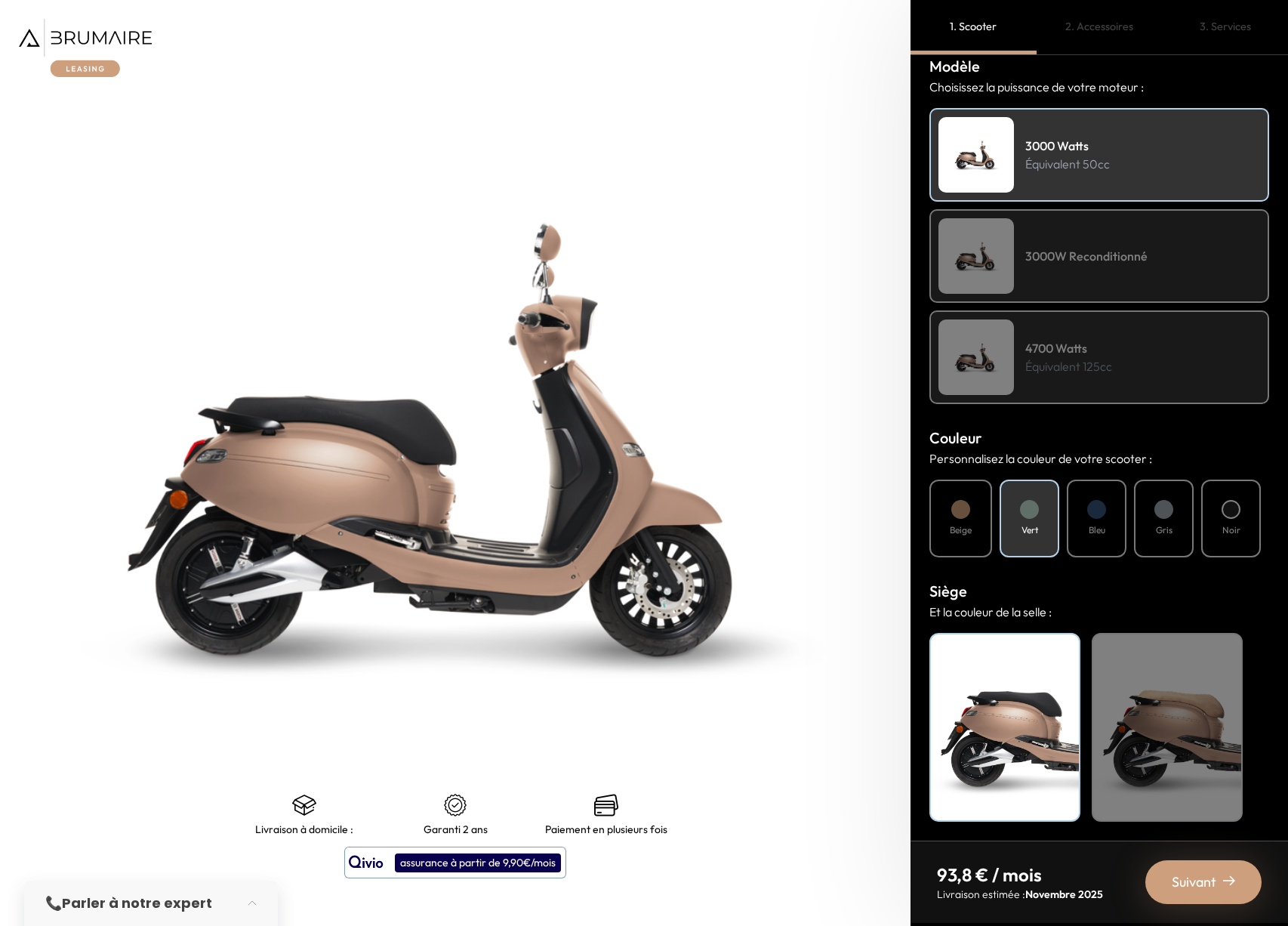
click at [1173, 787] on div "Beige" at bounding box center [1167, 727] width 151 height 189
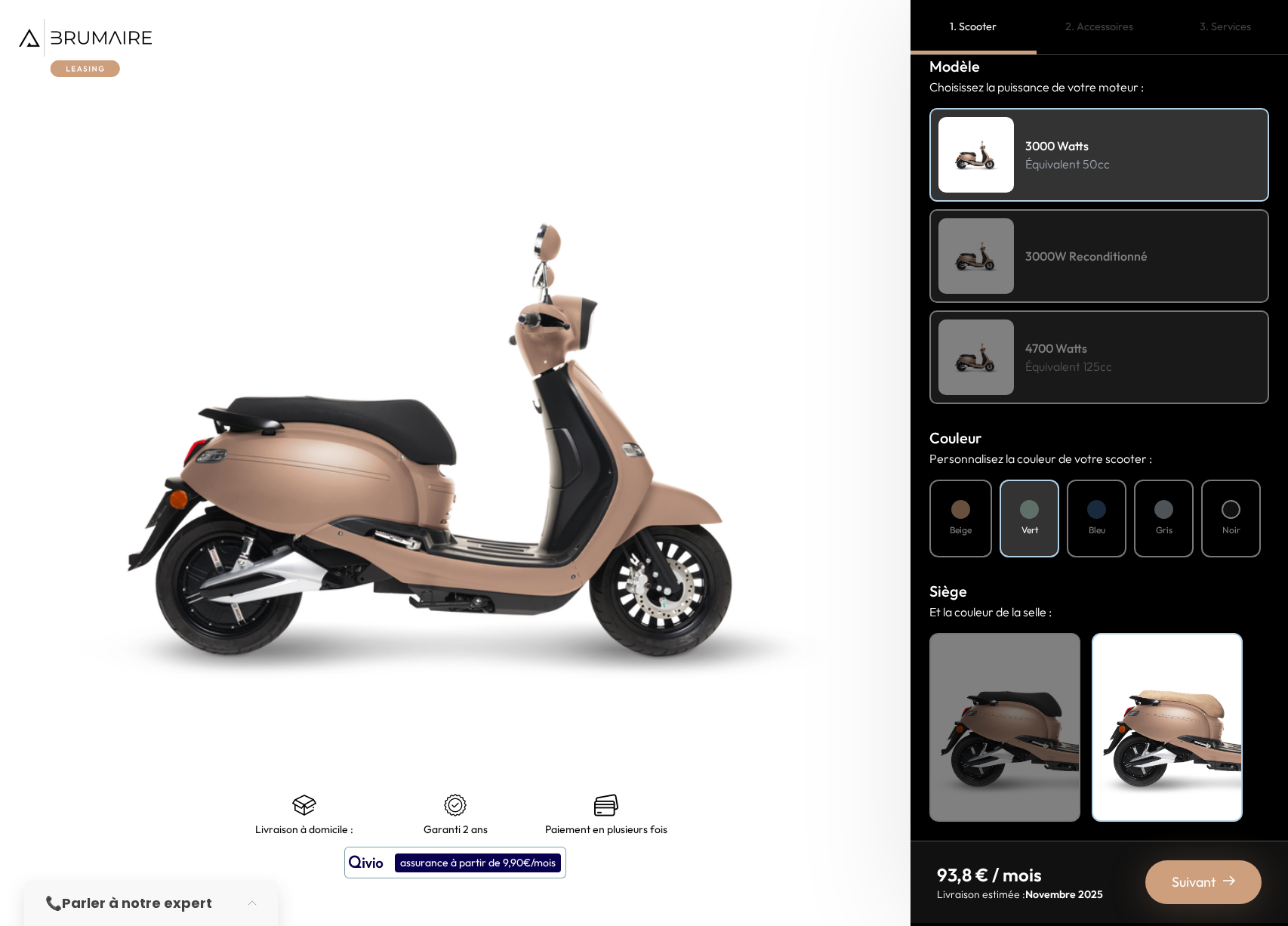
click at [1202, 877] on span "Suivant" at bounding box center [1194, 882] width 45 height 21
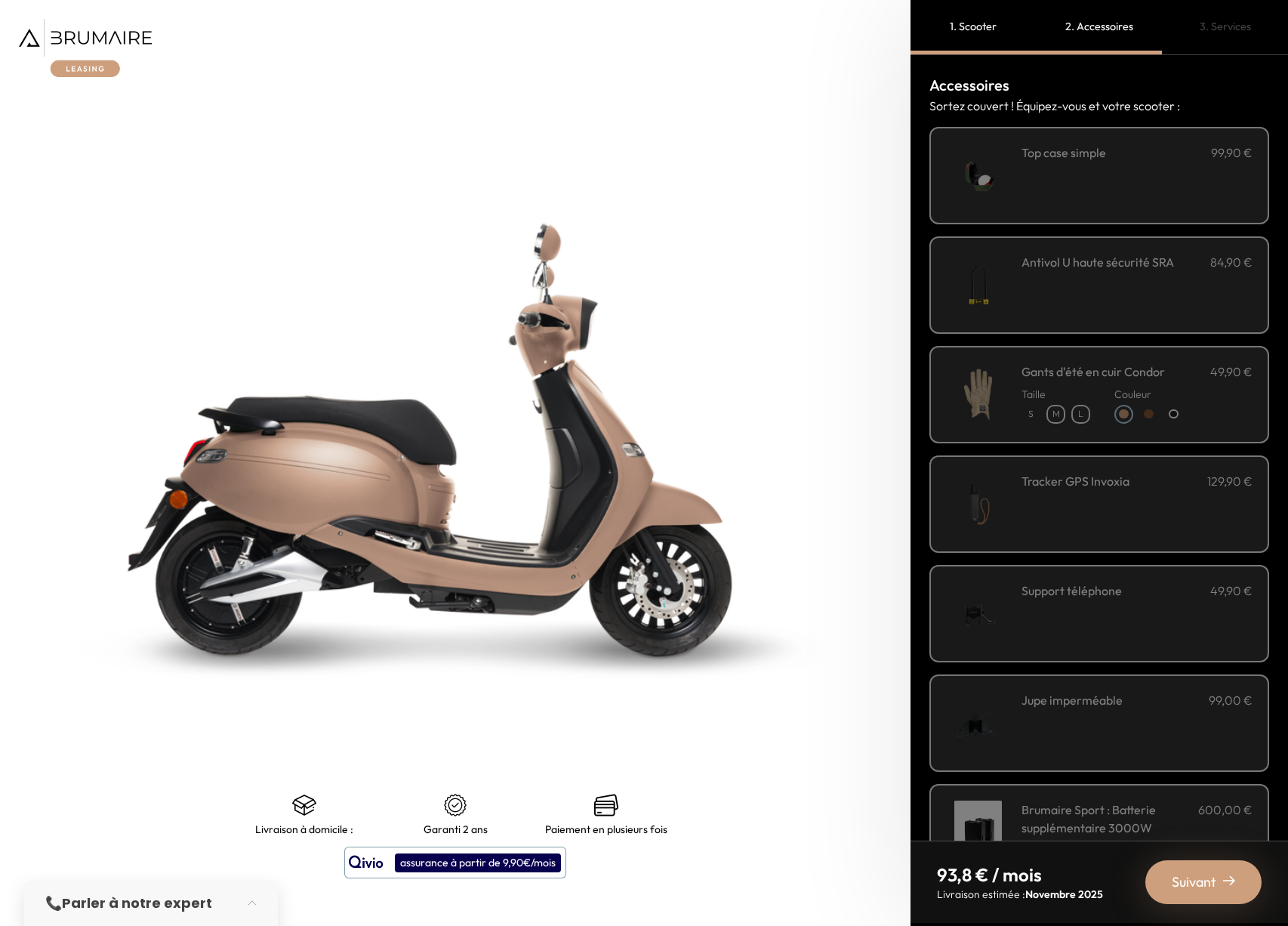
click at [1019, 172] on div "**********" at bounding box center [1099, 175] width 339 height 97
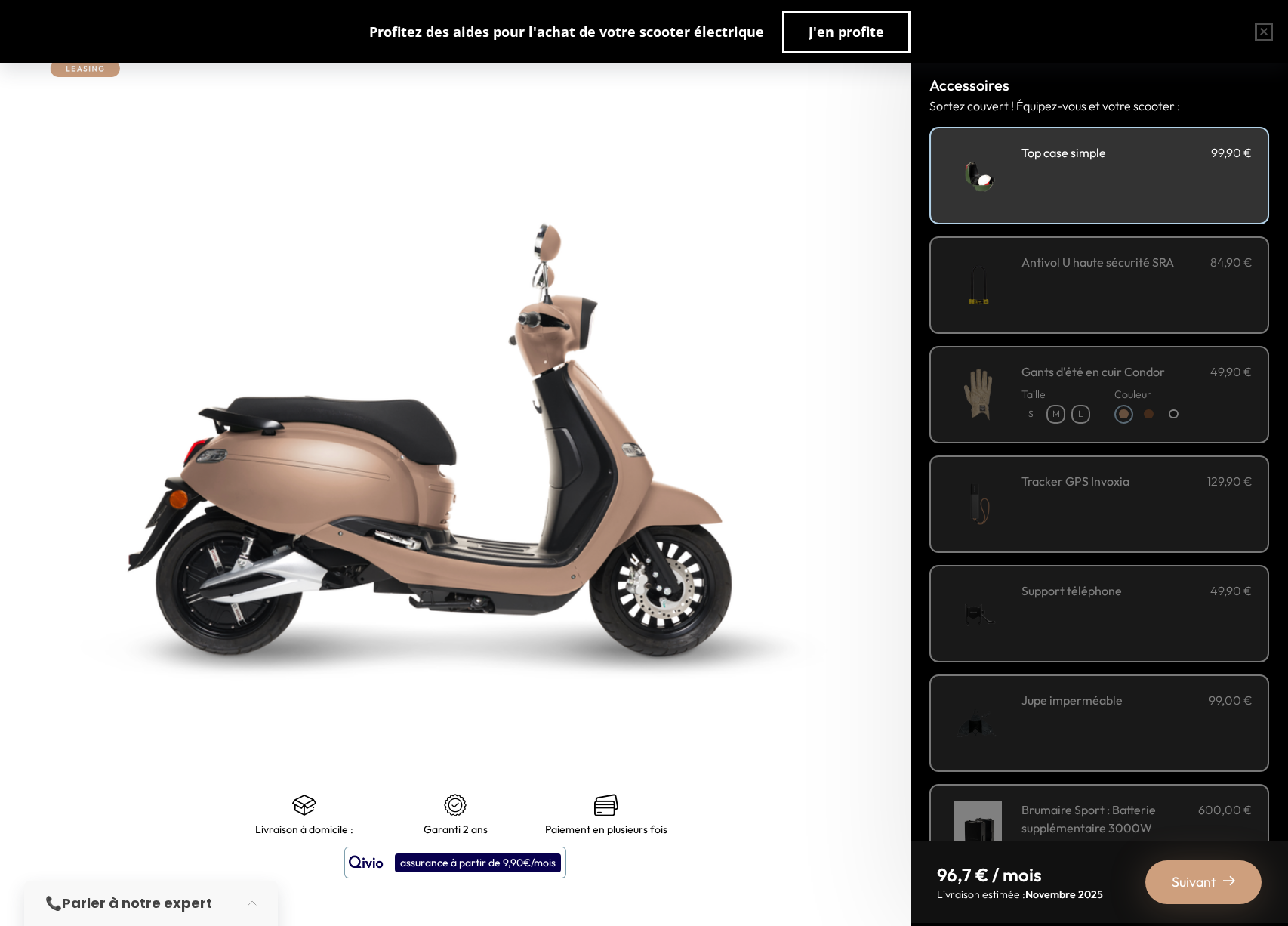
click at [1028, 295] on div "Antivol U haute sécurité SRA 84,90 €" at bounding box center [1137, 285] width 231 height 65
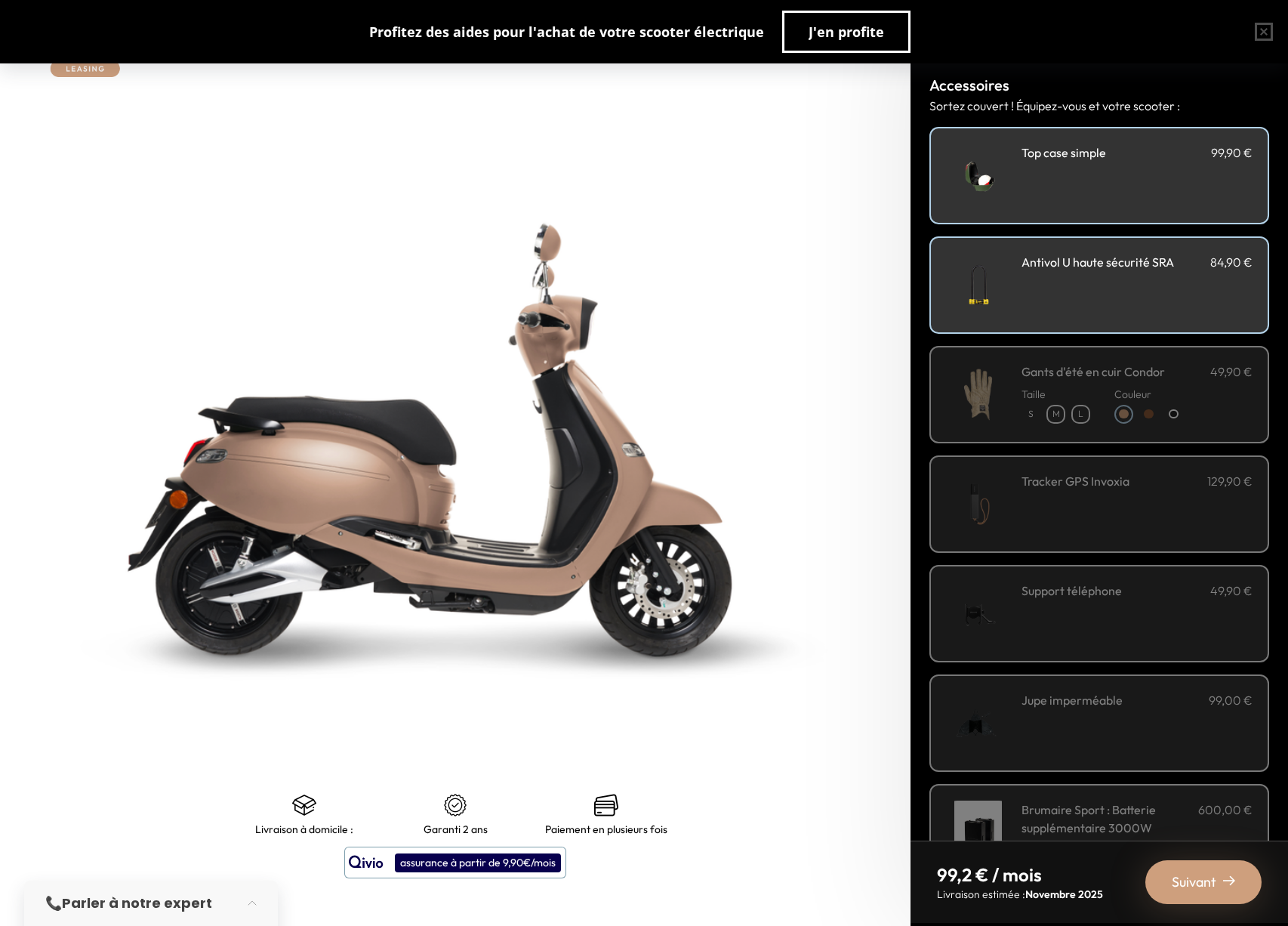
click at [1028, 295] on div "Antivol U haute sécurité SRA 84,90 €" at bounding box center [1137, 285] width 231 height 65
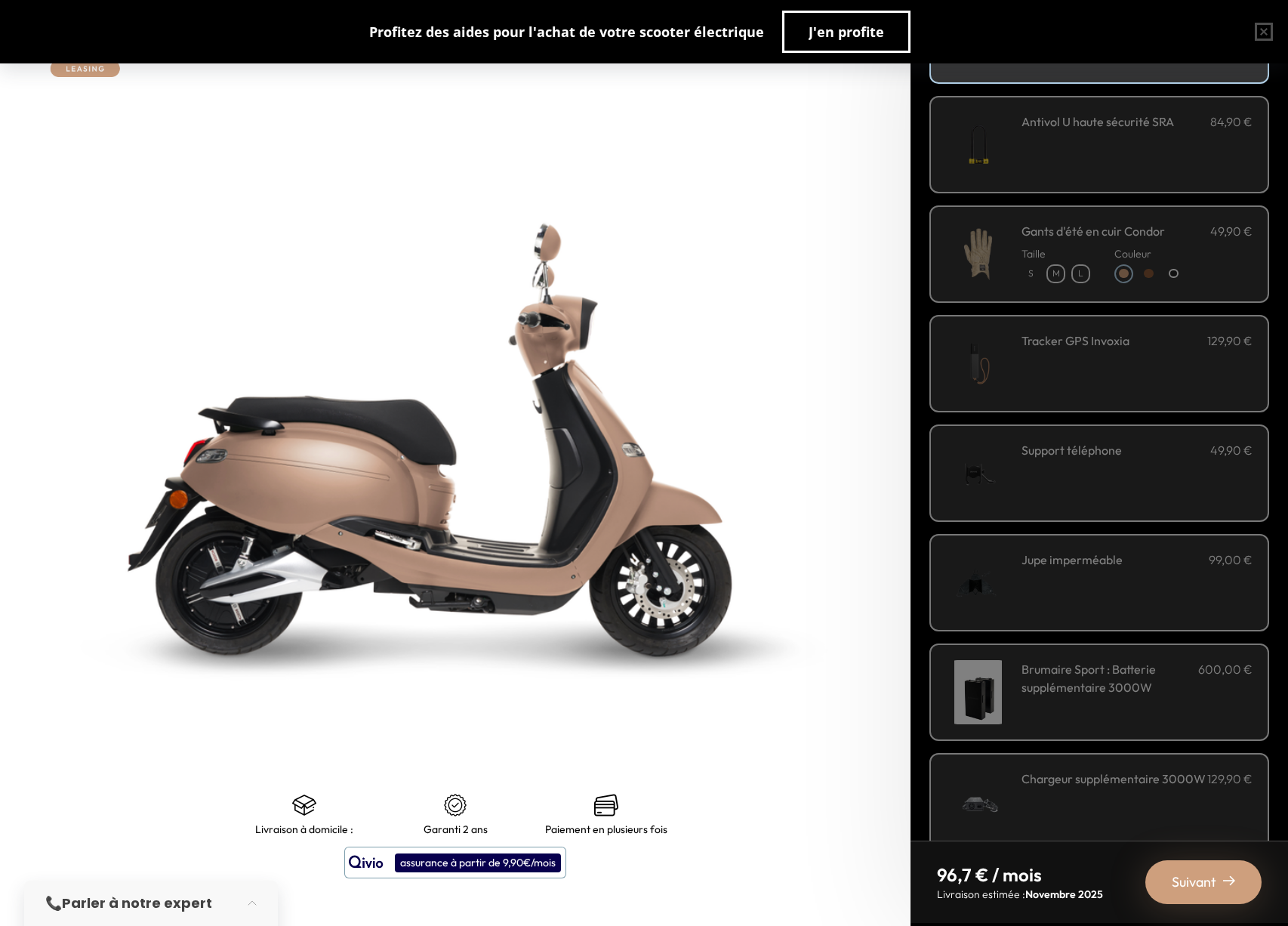
scroll to position [144, 0]
click at [1002, 567] on img at bounding box center [978, 580] width 65 height 65
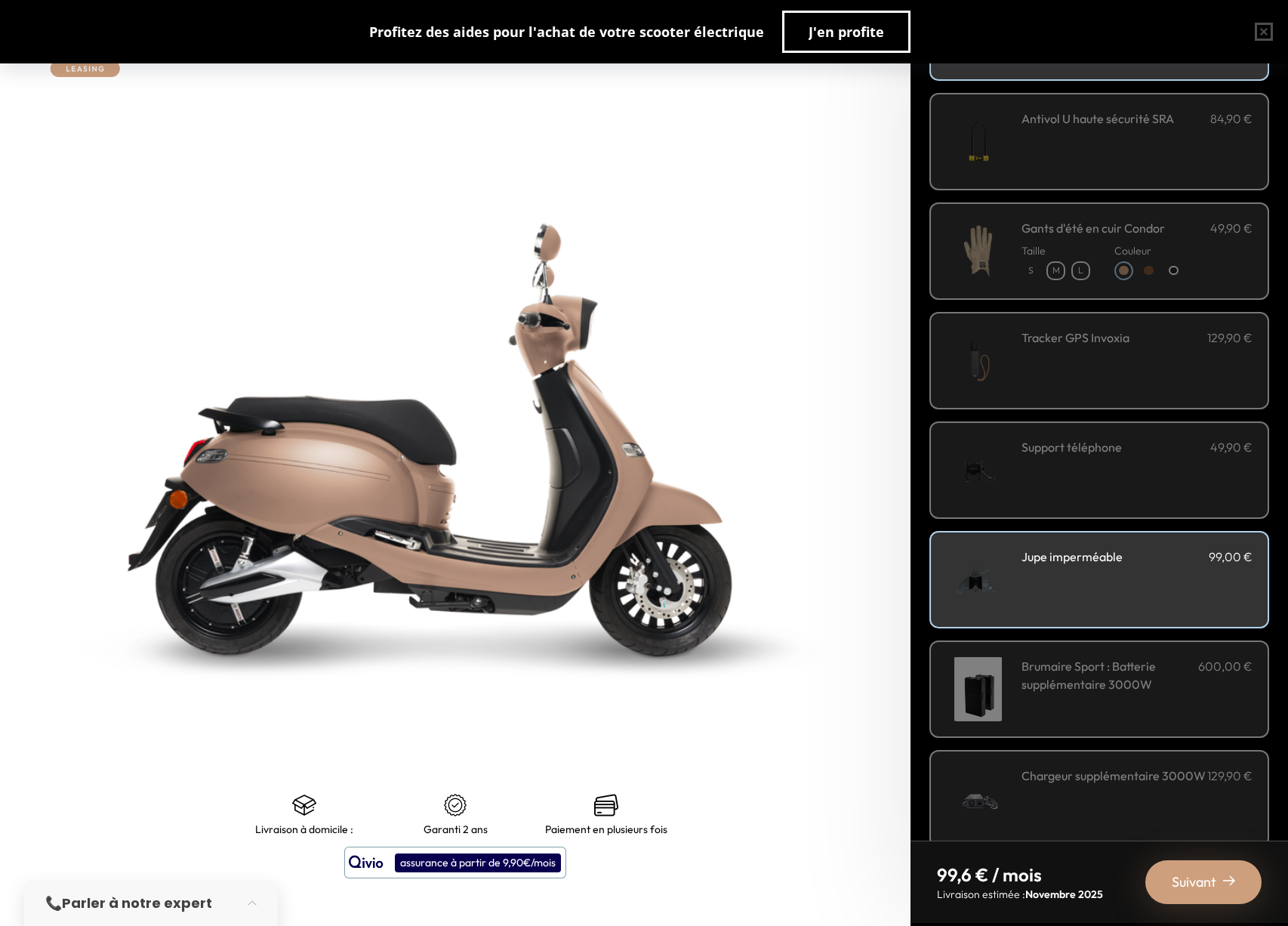
click at [1011, 571] on div "Jupe imperméable 99,00 €" at bounding box center [1099, 580] width 339 height 97
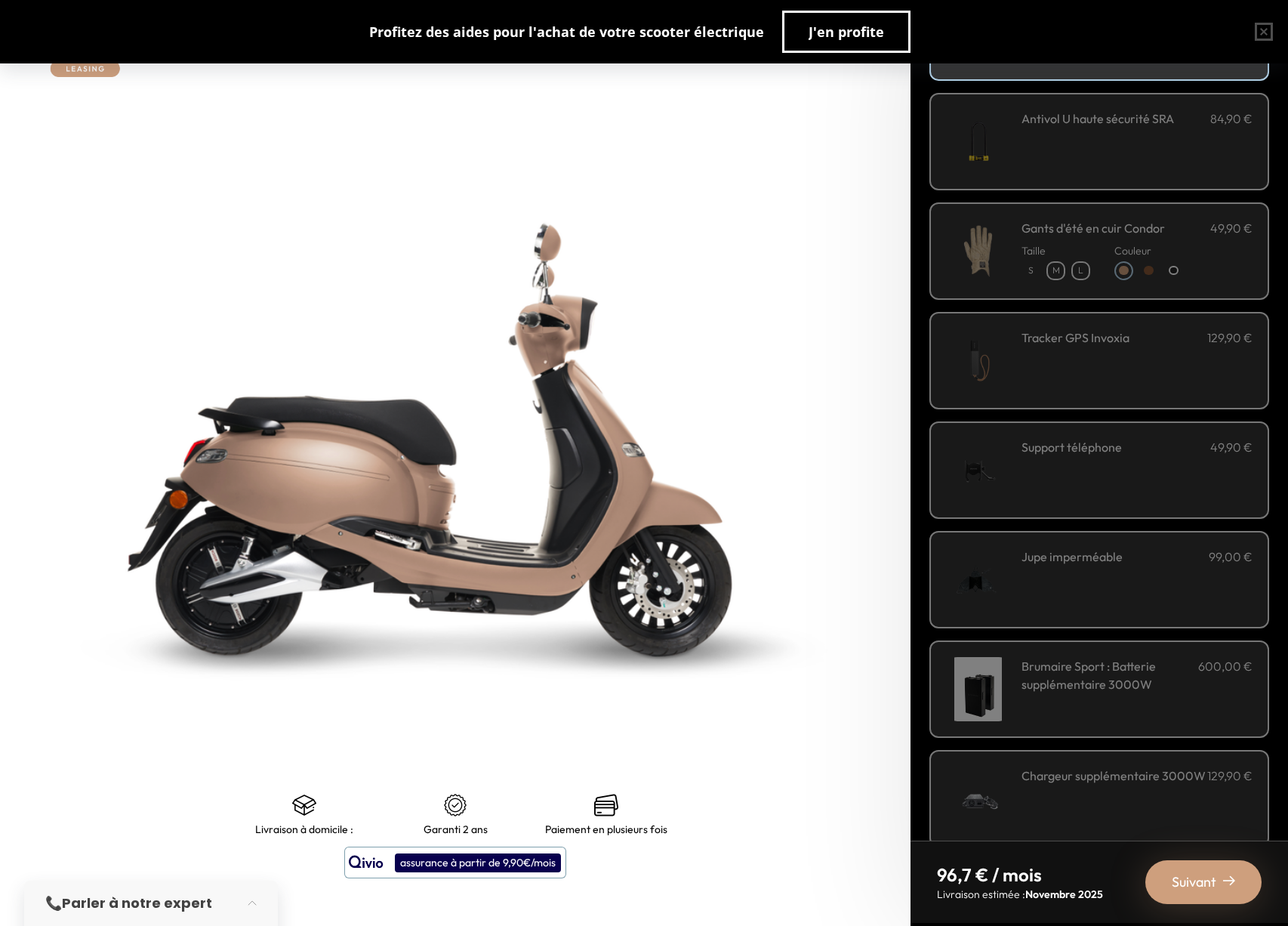
scroll to position [169, 0]
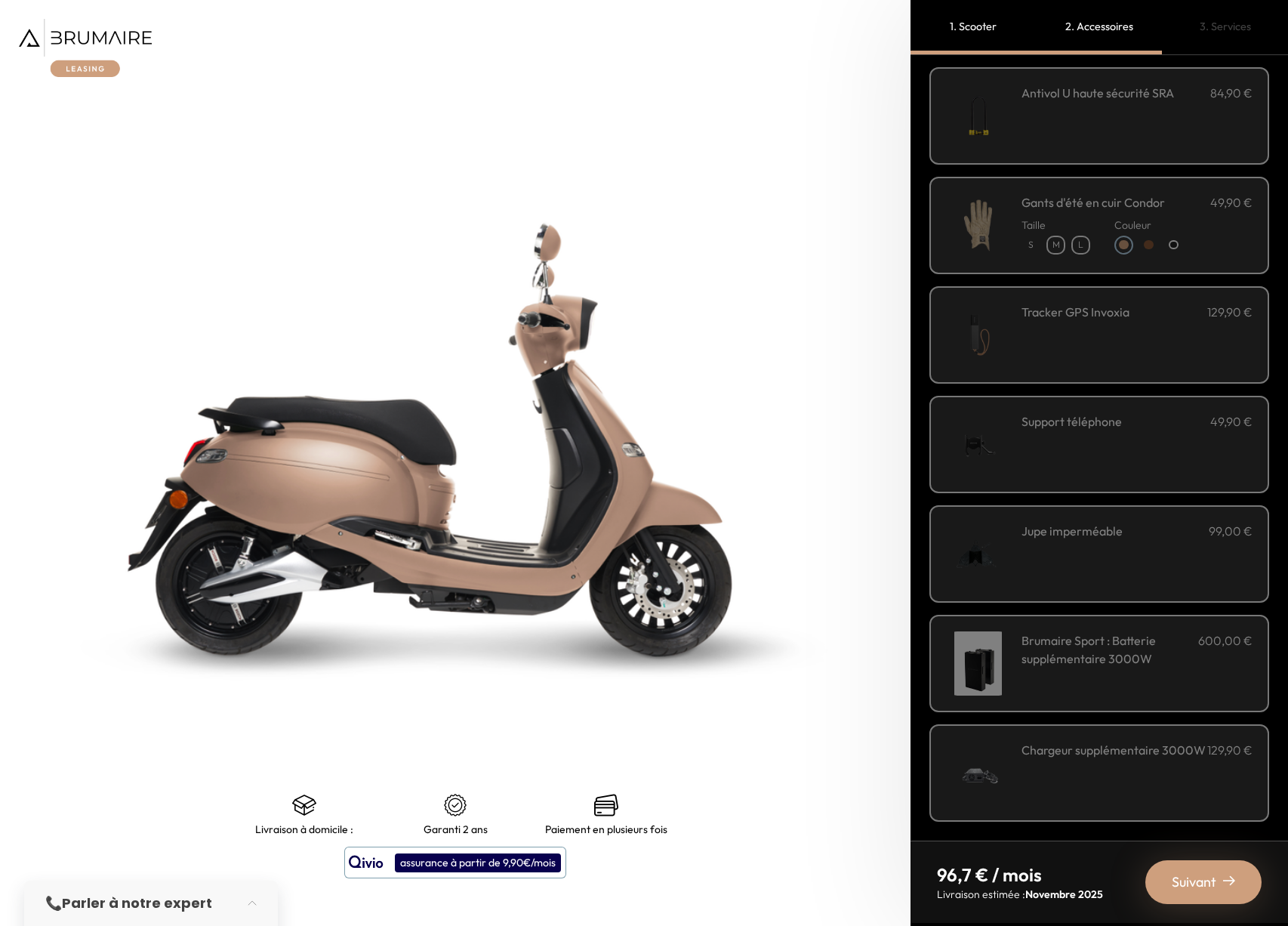
click at [1182, 876] on span "Suivant" at bounding box center [1194, 882] width 45 height 21
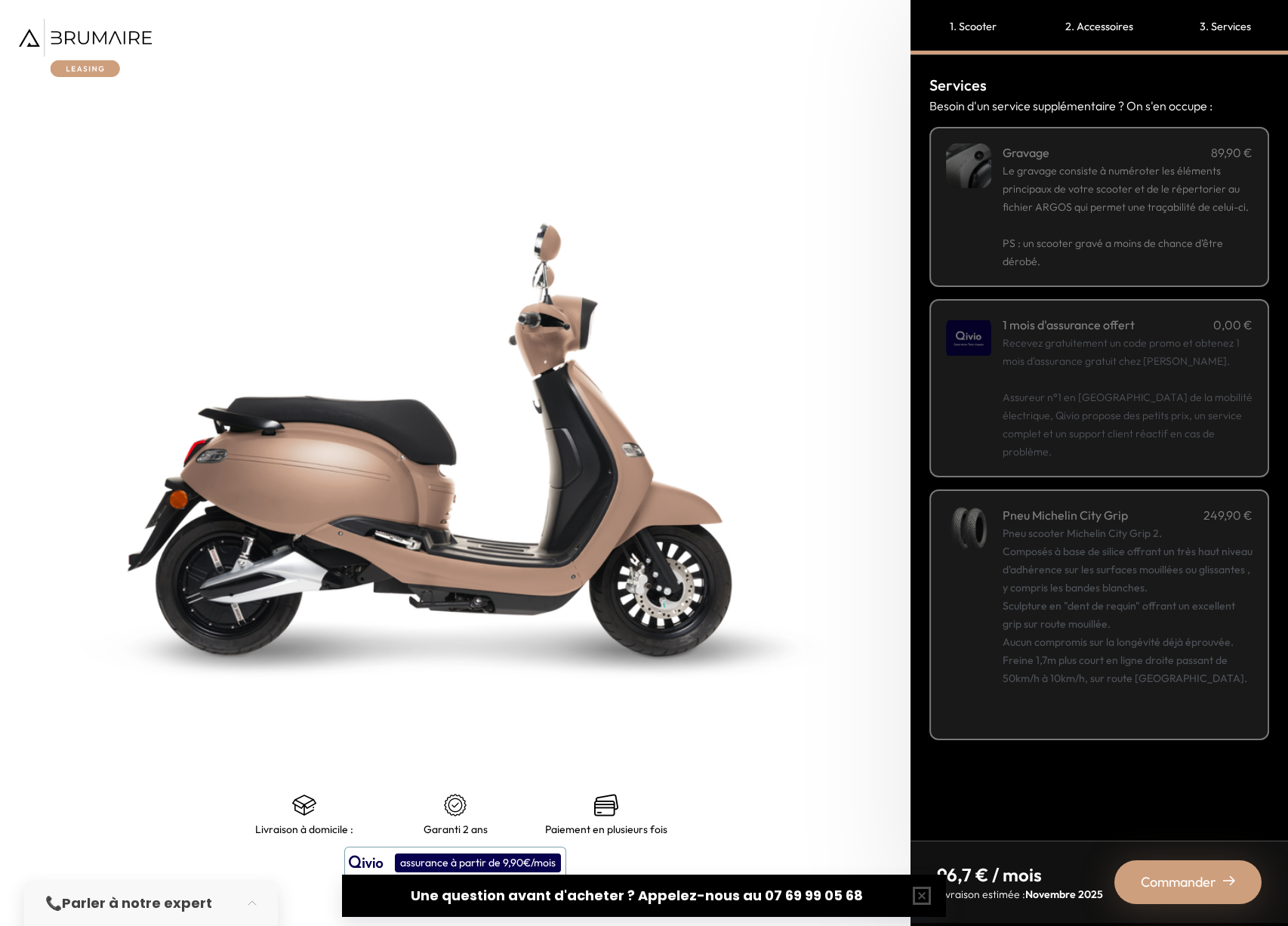
click at [1025, 211] on span "Le gravage consiste à numéroter les éléments principaux de votre scooter et de …" at bounding box center [1125, 189] width 246 height 50
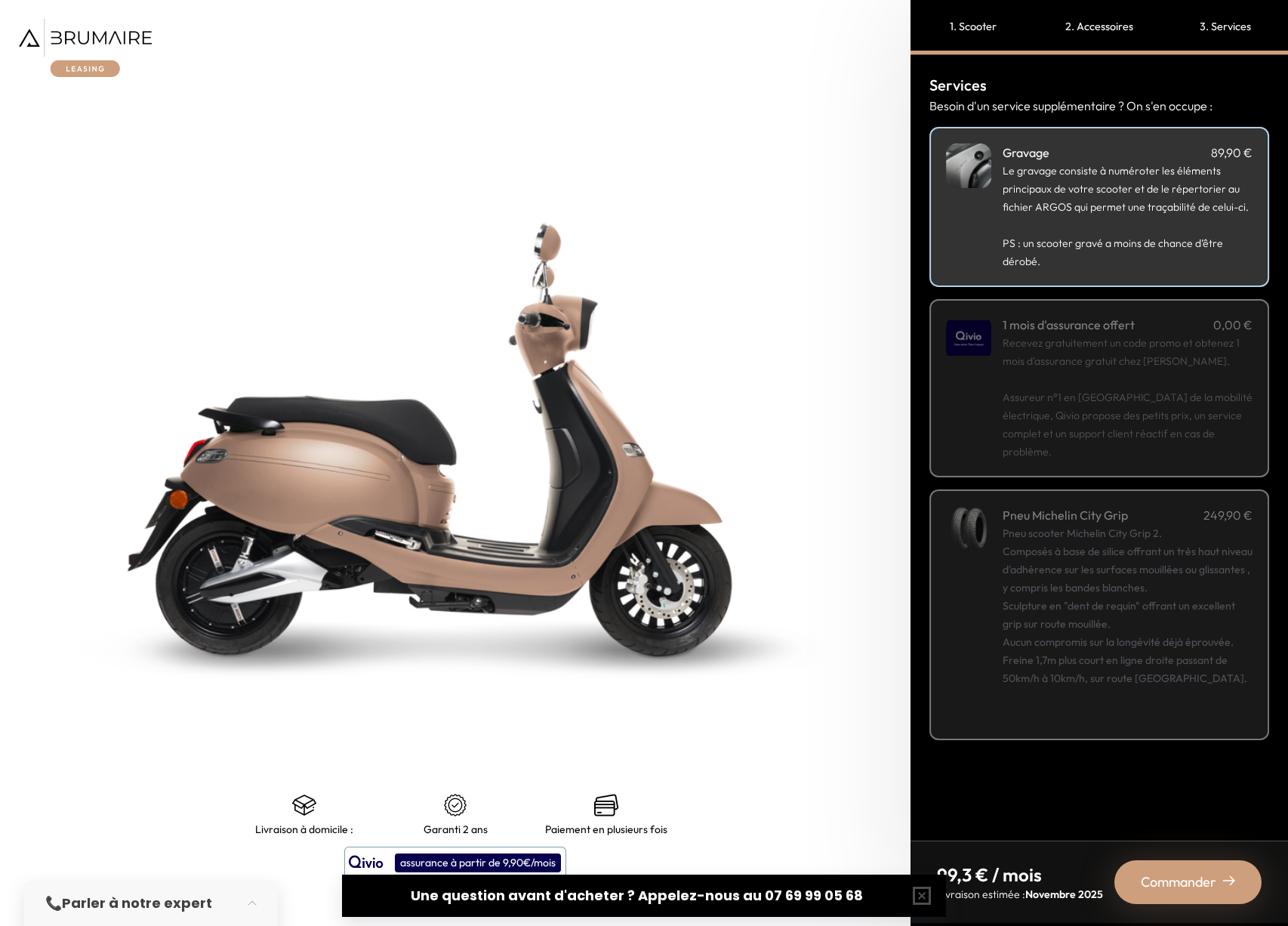
click at [1122, 599] on div "Pneu scooter Michelin City Grip 2. Composés à base de silice offrant un très ha…" at bounding box center [1127, 624] width 250 height 199
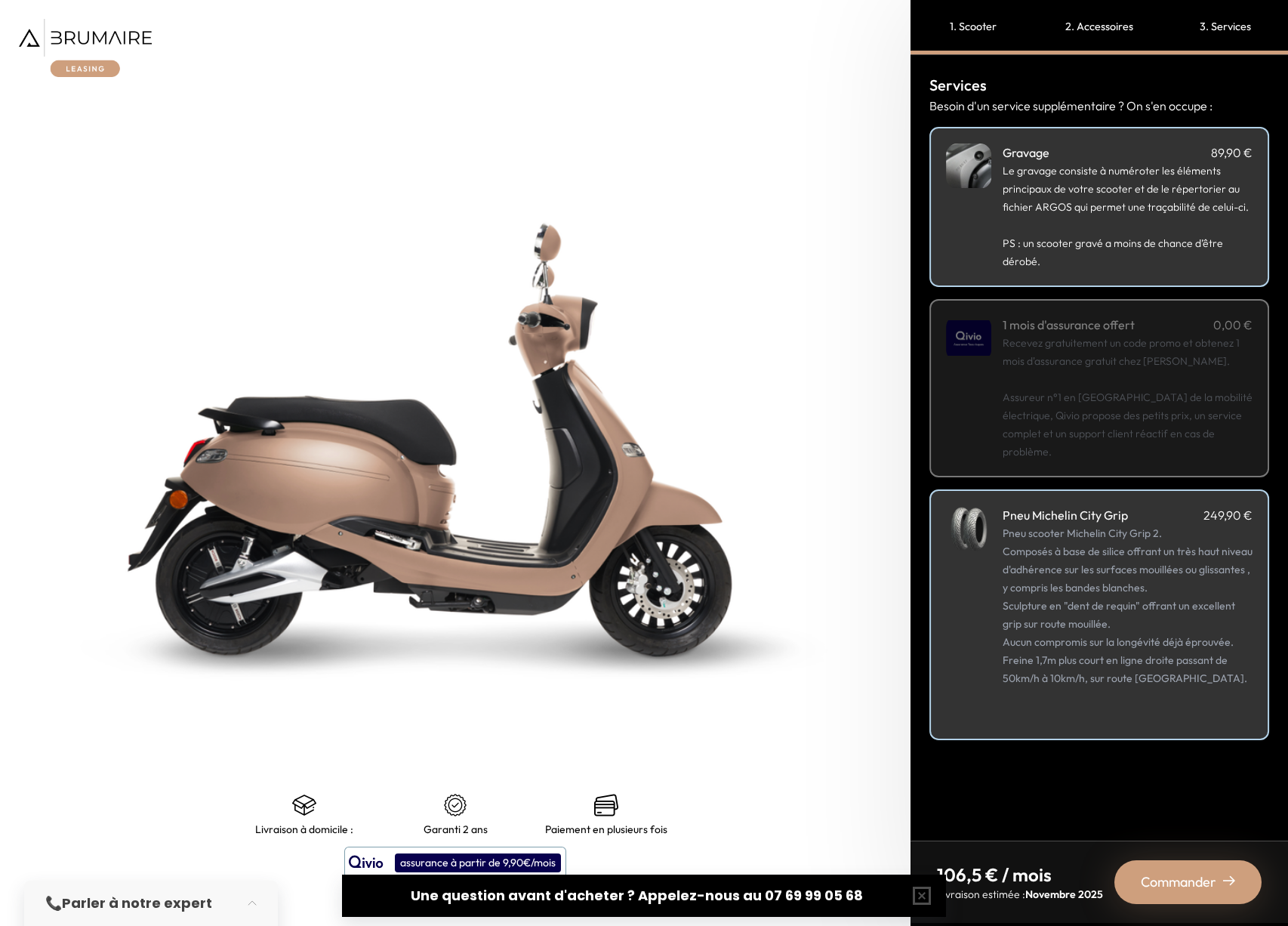
click at [1185, 886] on span "Commander" at bounding box center [1178, 882] width 75 height 21
